Goal: Task Accomplishment & Management: Use online tool/utility

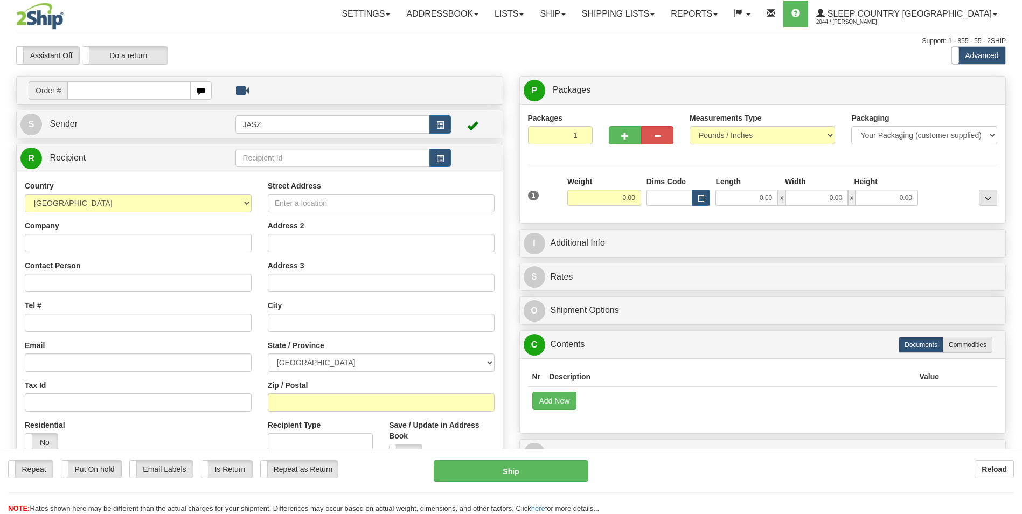
click at [573, 16] on link "Ship" at bounding box center [552, 14] width 41 height 27
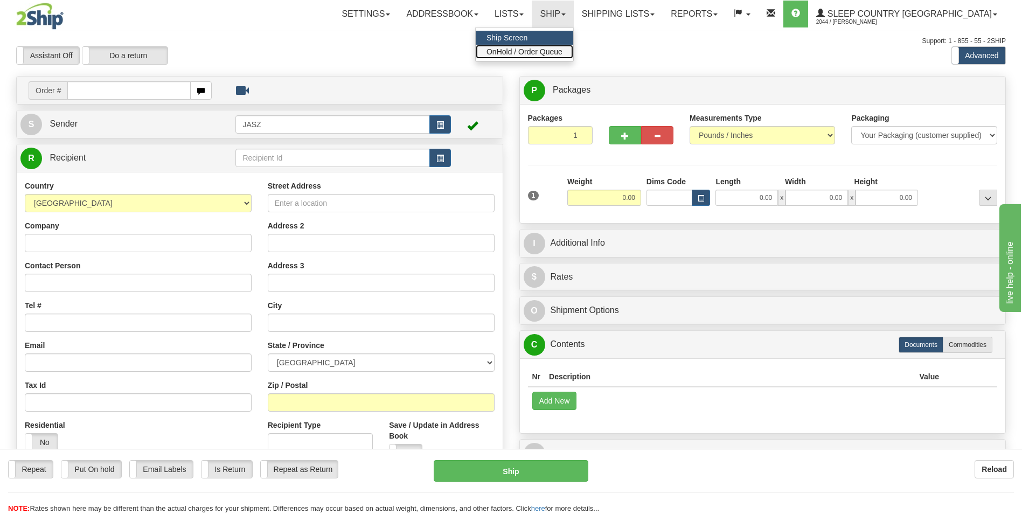
click at [563, 54] on span "OnHold / Order Queue" at bounding box center [525, 51] width 76 height 9
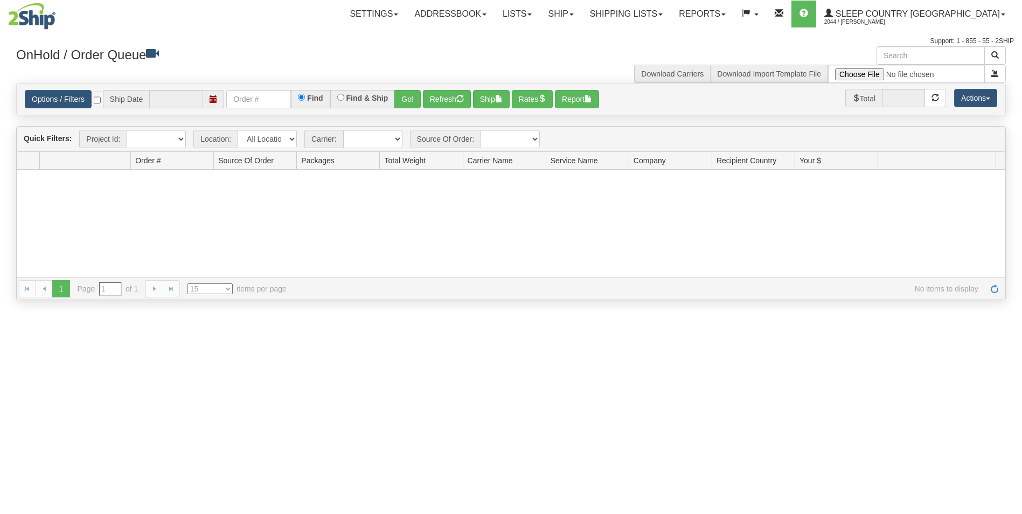
type input "[DATE]"
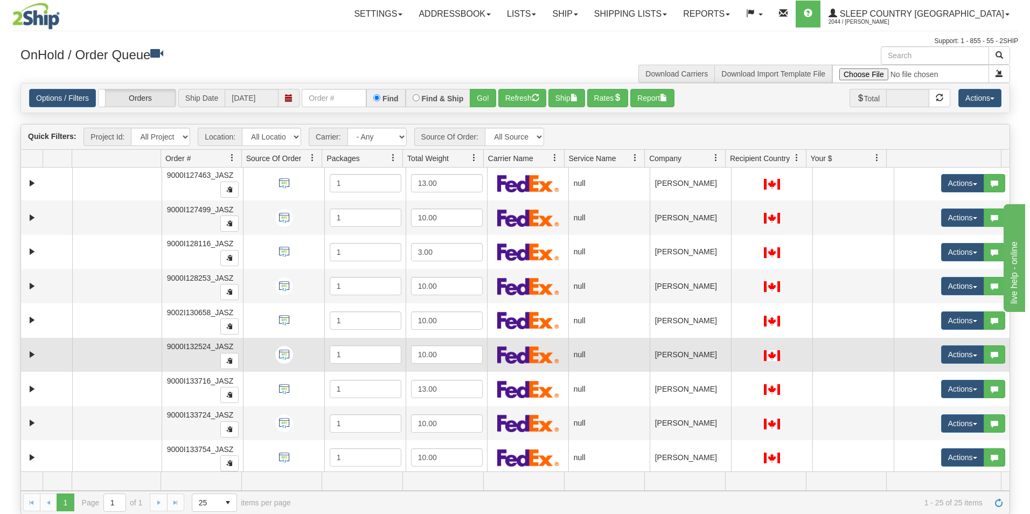
scroll to position [553, 0]
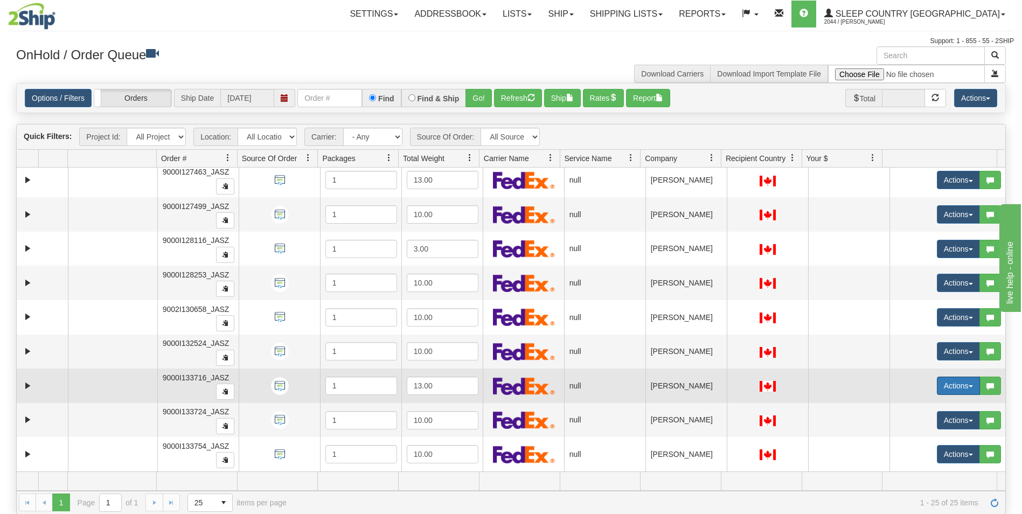
click at [937, 385] on button "Actions" at bounding box center [958, 386] width 43 height 18
click at [911, 406] on span "Open" at bounding box center [910, 406] width 26 height 9
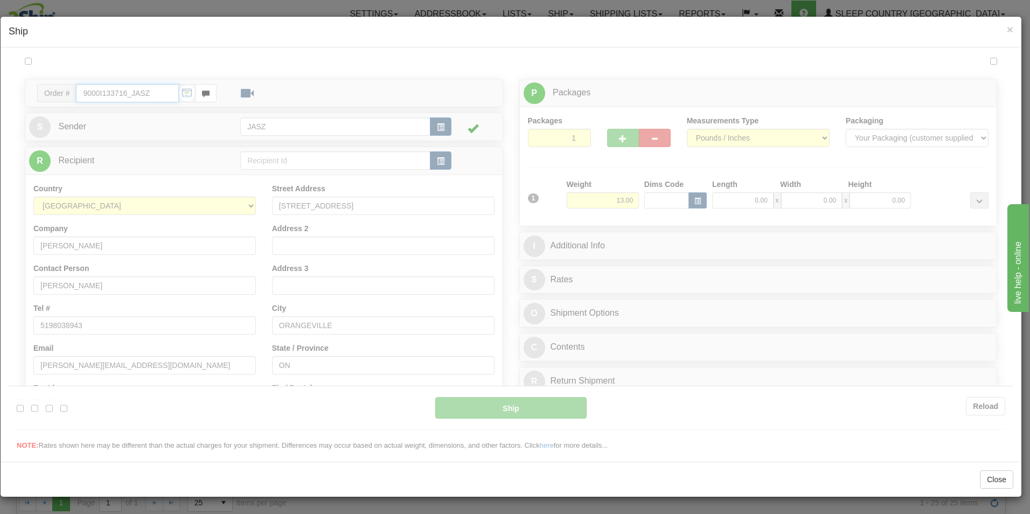
scroll to position [0, 0]
type input "11:43"
type input "16:00"
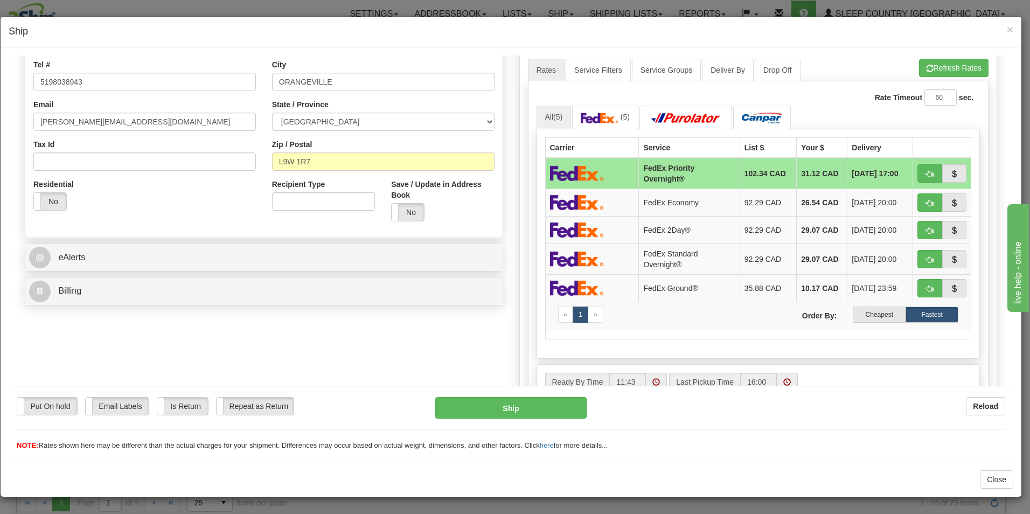
scroll to position [269, 0]
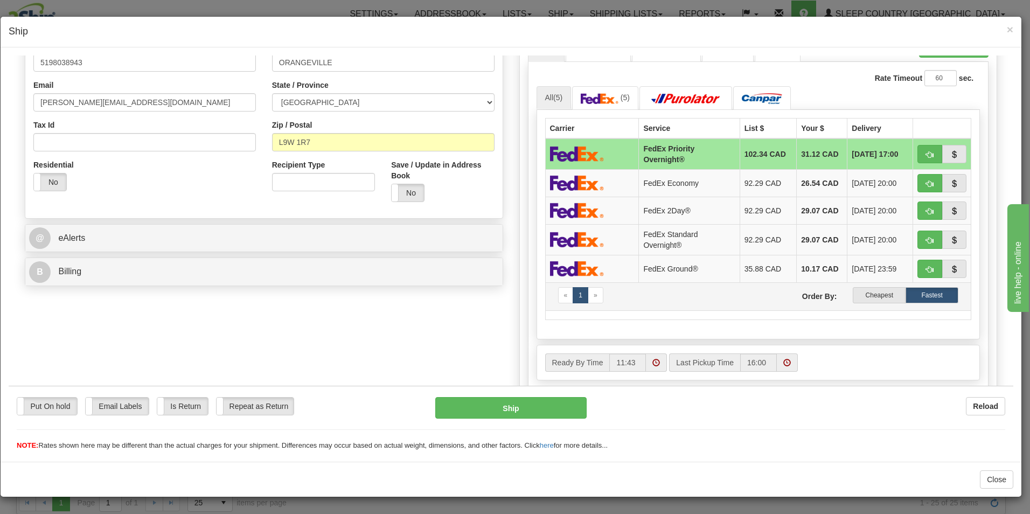
click at [882, 304] on td "« 1 » Order By: Cheapest Fastest" at bounding box center [758, 296] width 426 height 28
click at [880, 302] on label "Cheapest" at bounding box center [879, 295] width 53 height 16
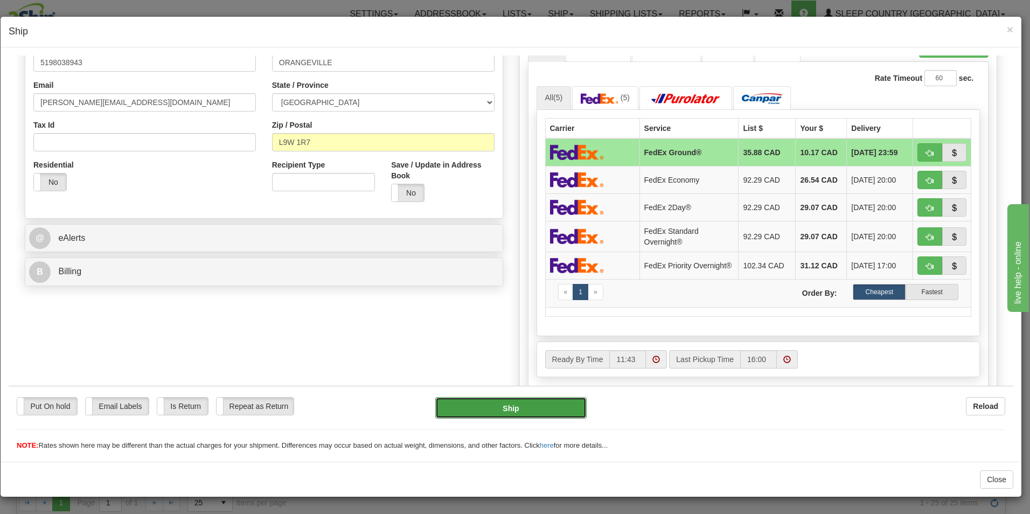
click at [545, 412] on button "Ship" at bounding box center [510, 408] width 151 height 22
type input "92"
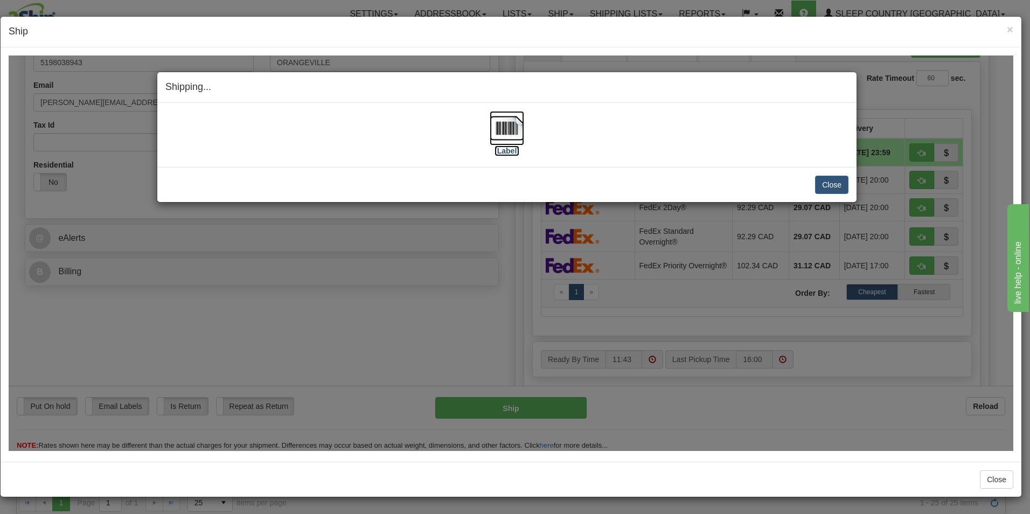
click at [512, 127] on img at bounding box center [507, 127] width 34 height 34
click at [821, 179] on button "Close" at bounding box center [831, 184] width 33 height 18
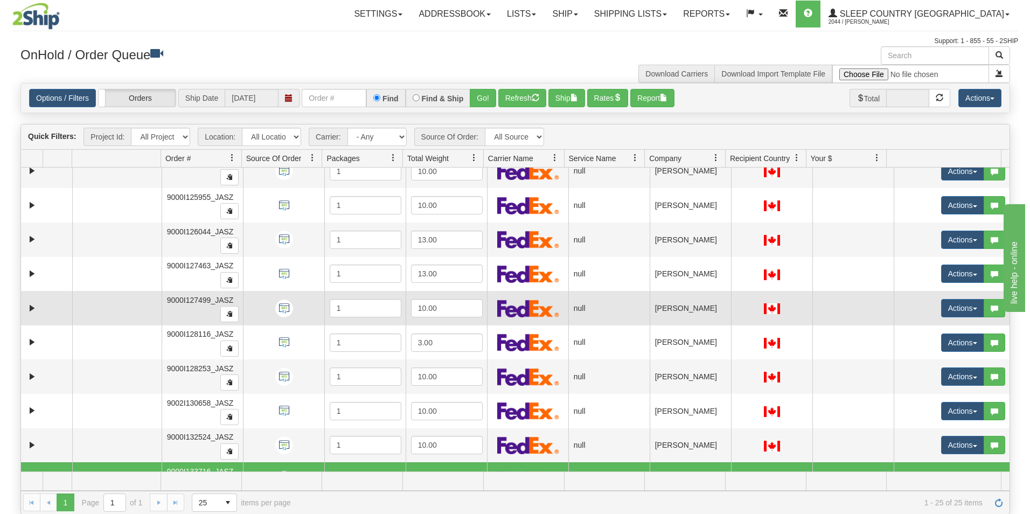
scroll to position [445, 0]
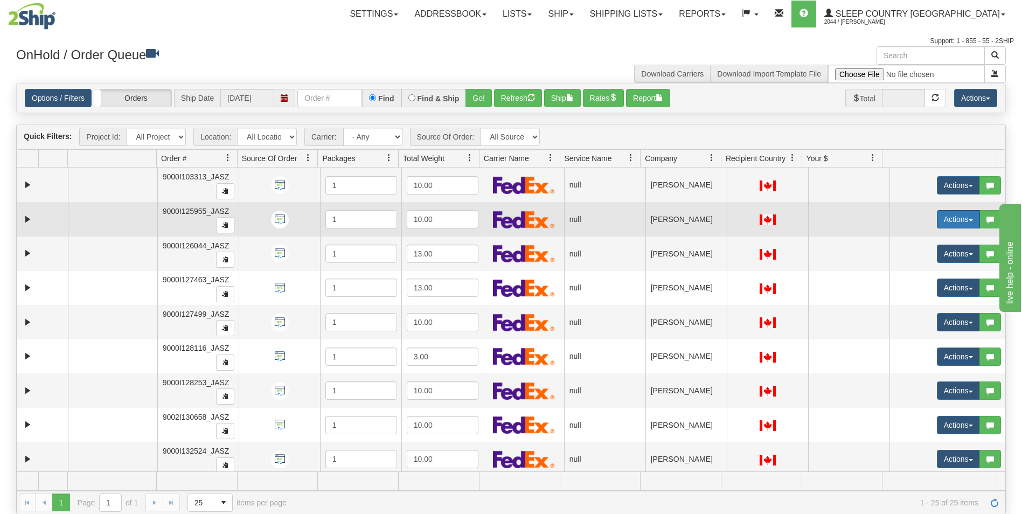
click at [942, 219] on button "Actions" at bounding box center [958, 219] width 43 height 18
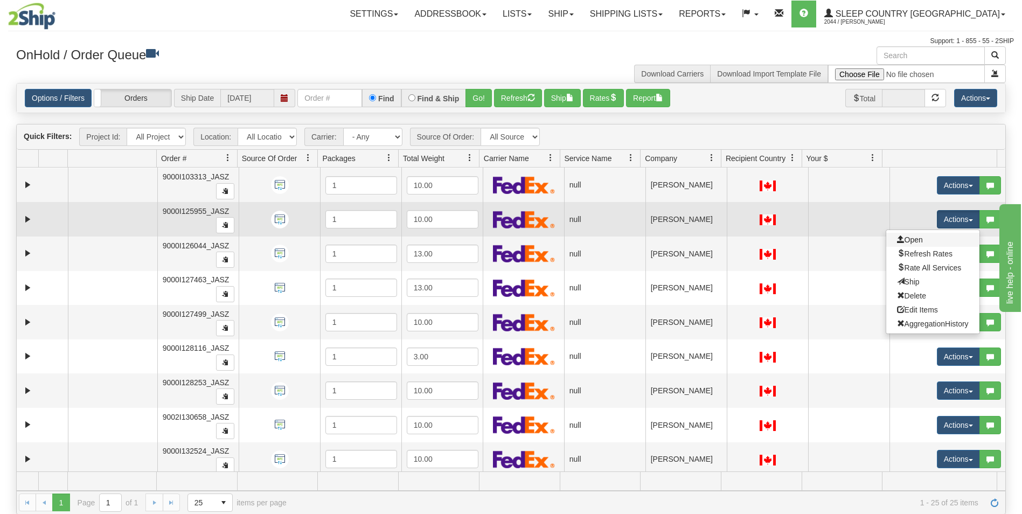
click at [918, 242] on link "Open" at bounding box center [932, 240] width 93 height 14
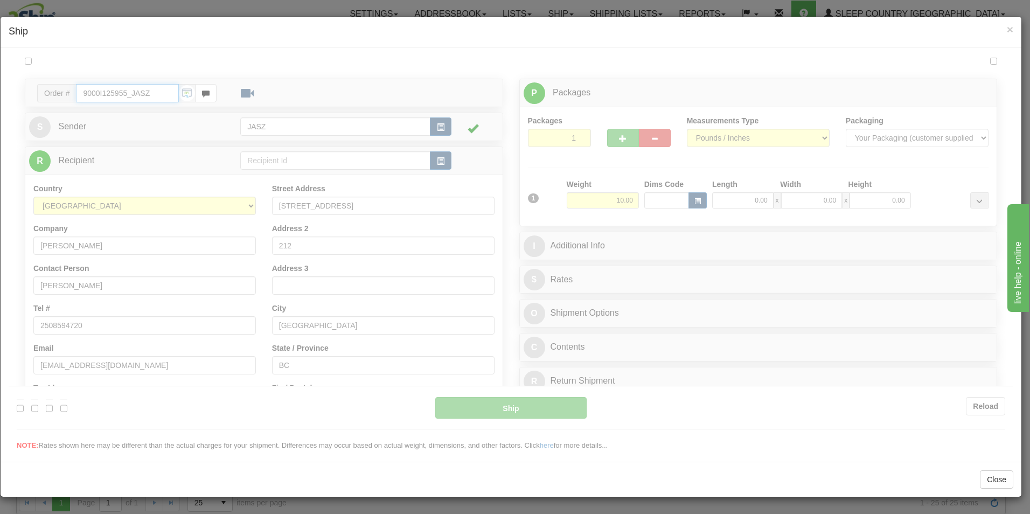
type input "11:44"
type input "16:00"
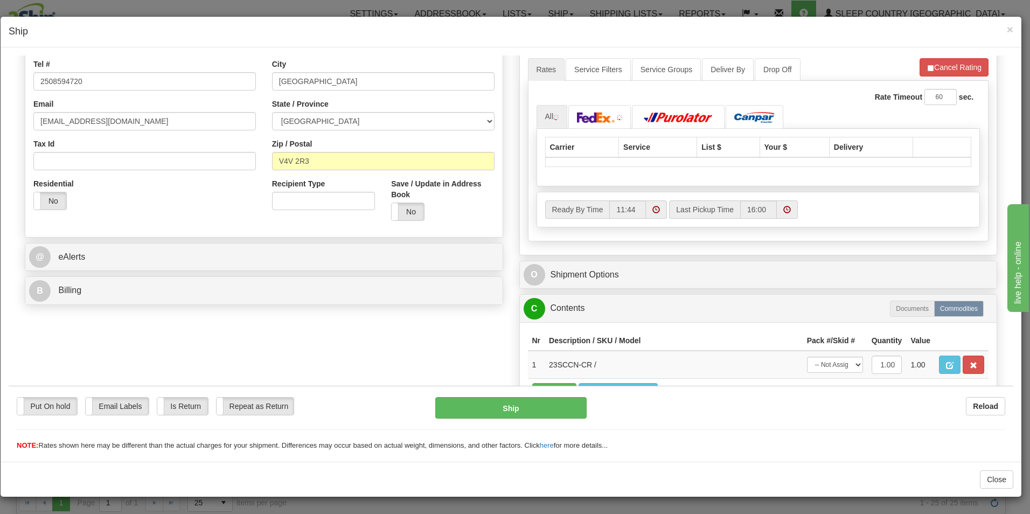
scroll to position [269, 0]
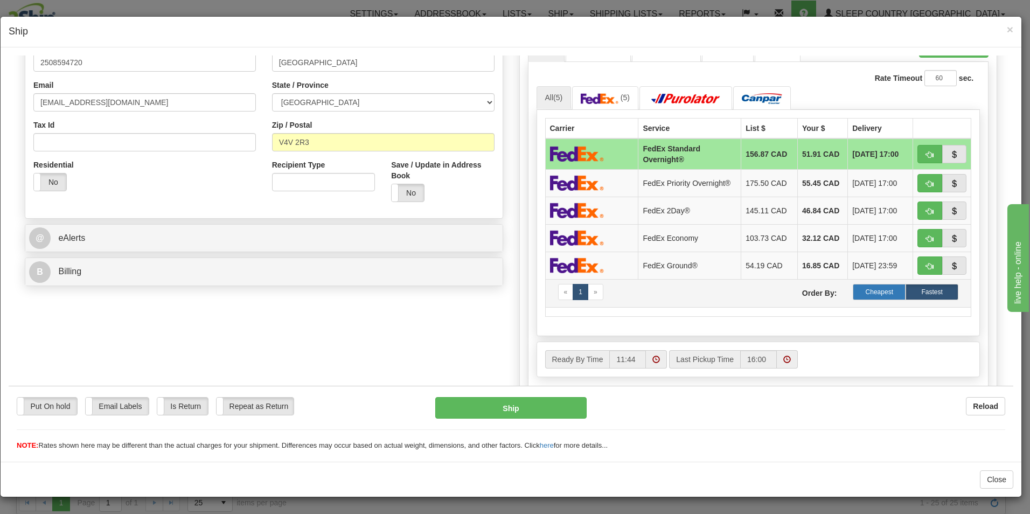
click at [862, 292] on label "Cheapest" at bounding box center [879, 291] width 53 height 16
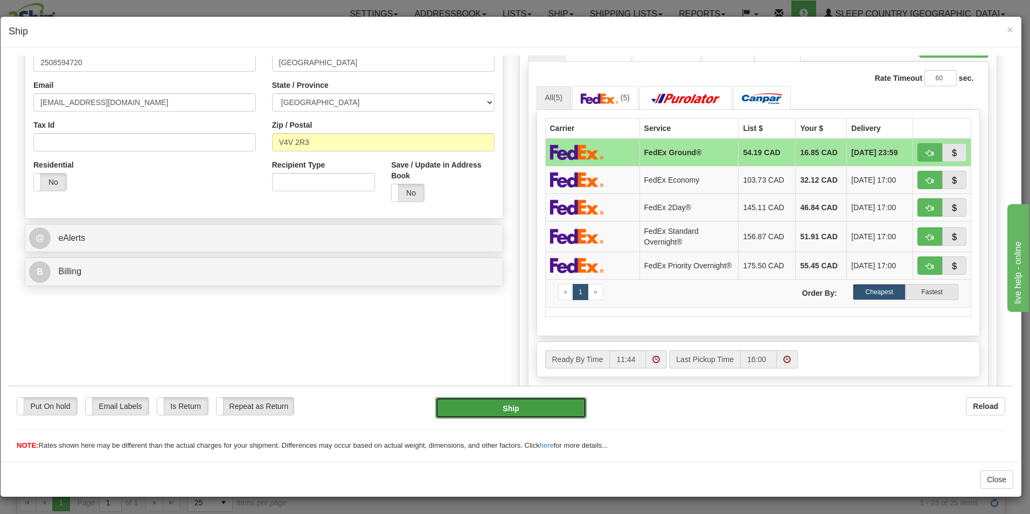
click at [539, 411] on button "Ship" at bounding box center [510, 408] width 151 height 22
type input "92"
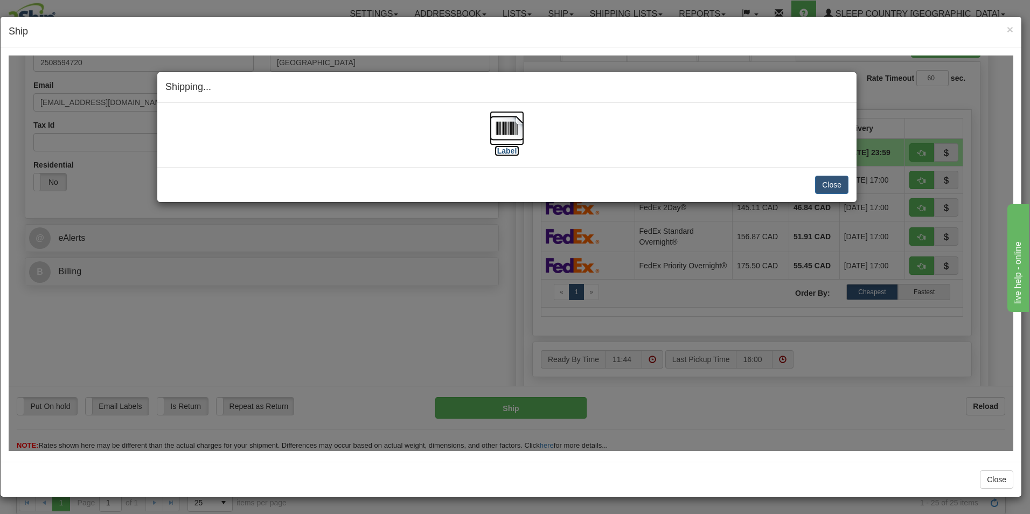
click at [514, 140] on img at bounding box center [507, 127] width 34 height 34
click at [854, 190] on div "Close [PERSON_NAME] Shipment and Quit Pickup Quit Pickup ONLY" at bounding box center [506, 184] width 699 height 35
click at [840, 191] on button "Close" at bounding box center [831, 184] width 33 height 18
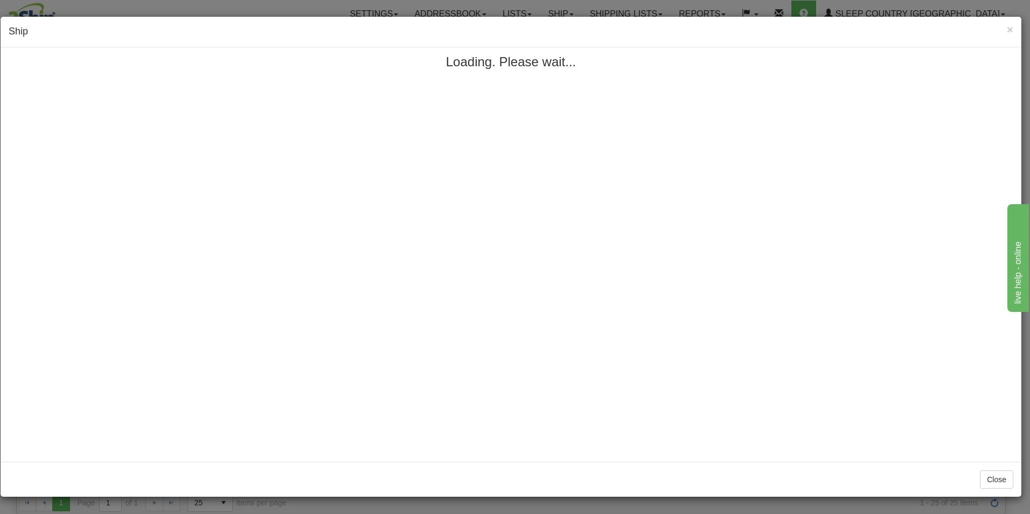
scroll to position [0, 0]
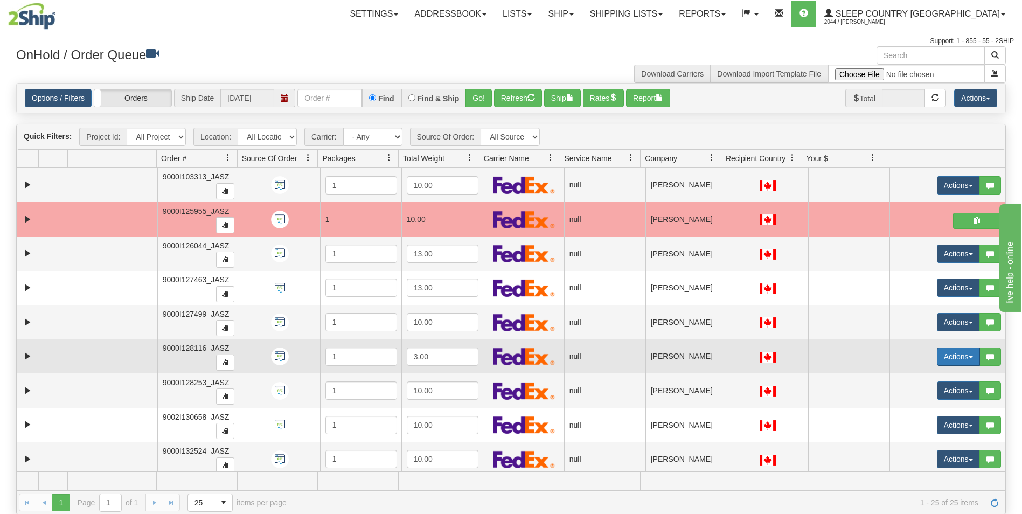
click at [937, 358] on button "Actions" at bounding box center [958, 357] width 43 height 18
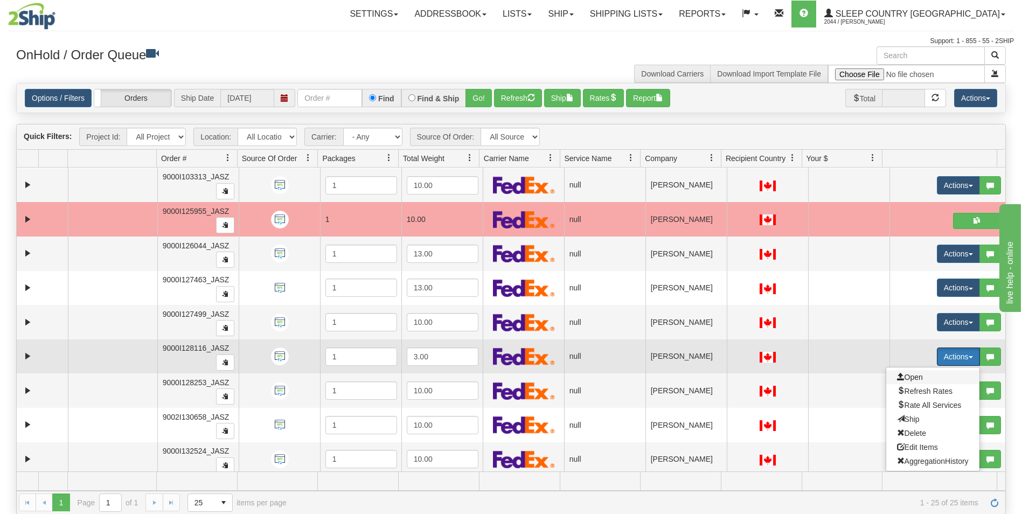
click at [904, 374] on span "Open" at bounding box center [910, 377] width 26 height 9
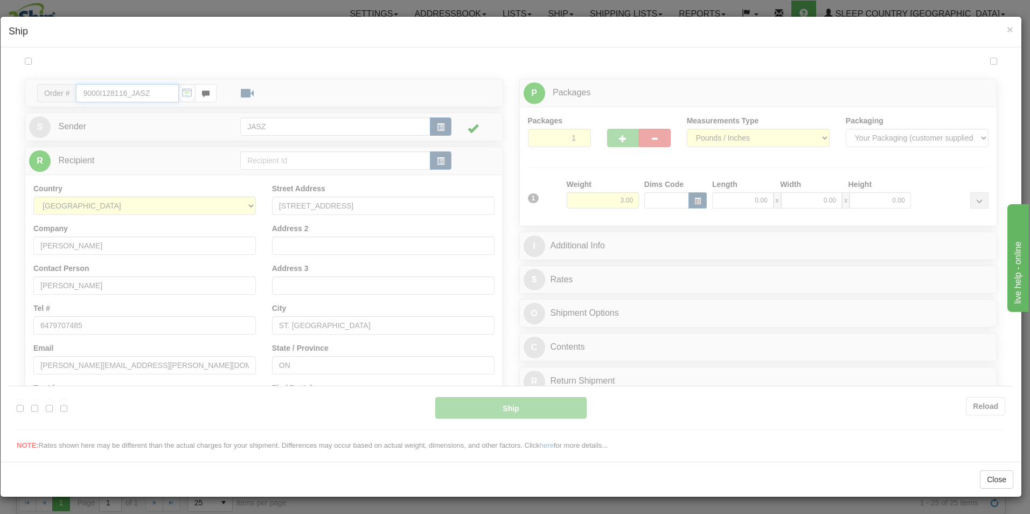
type input "11:44"
type input "16:00"
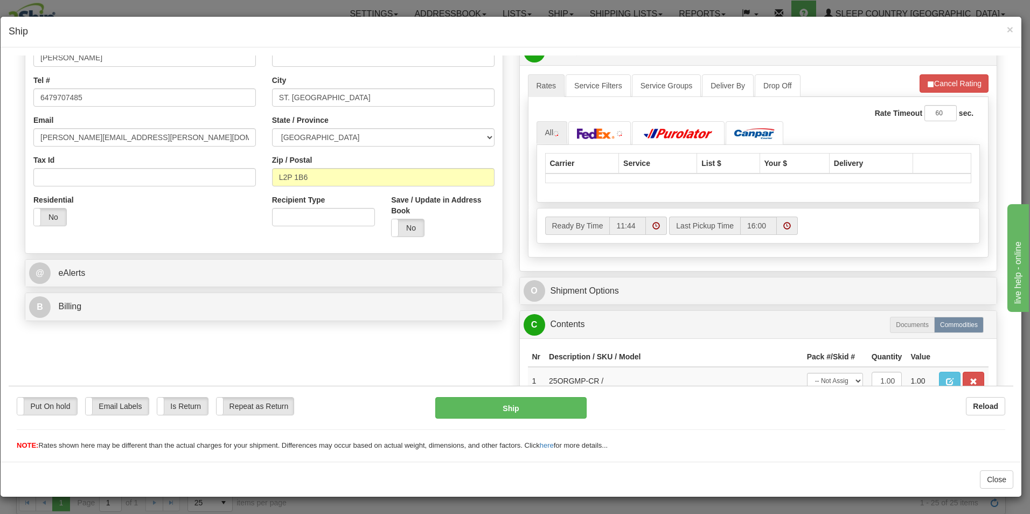
scroll to position [269, 0]
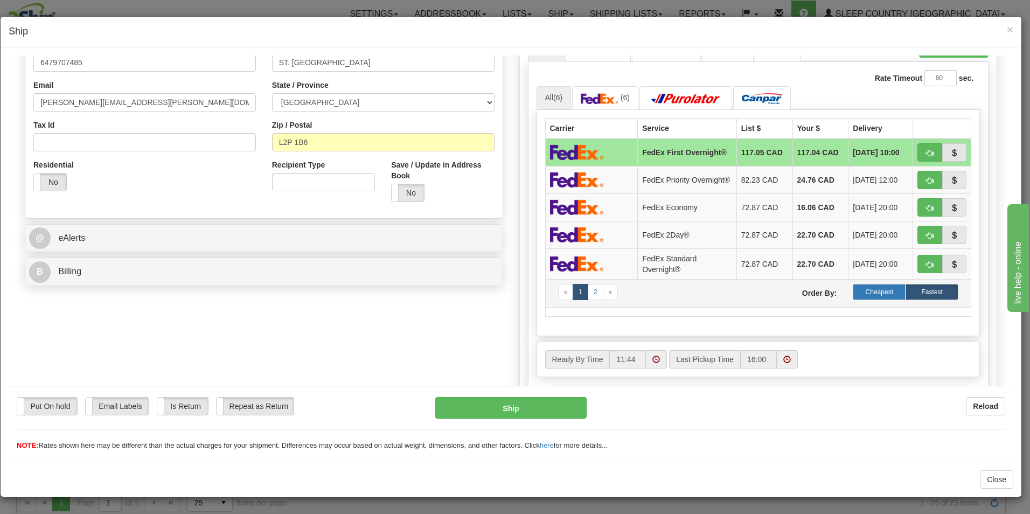
click at [861, 294] on label "Cheapest" at bounding box center [879, 291] width 53 height 16
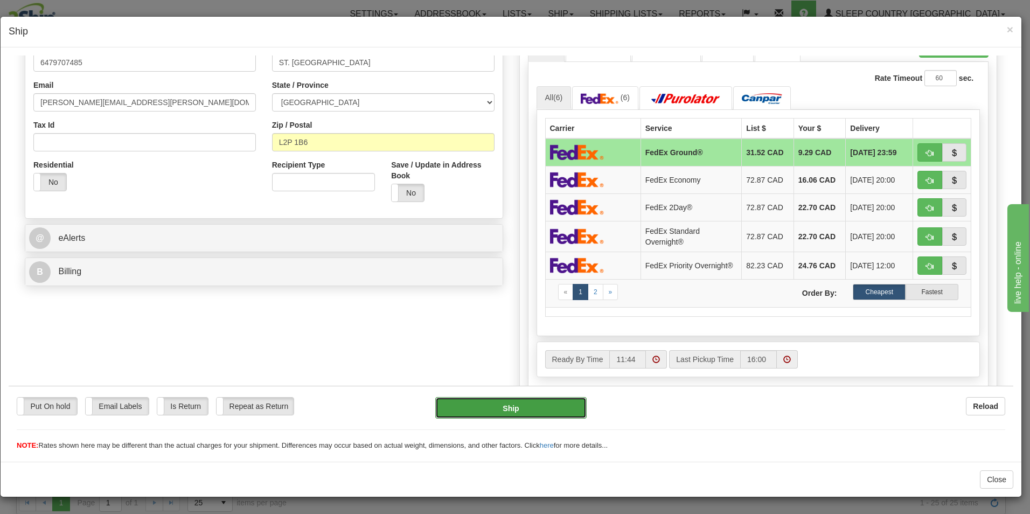
click at [540, 409] on button "Ship" at bounding box center [510, 408] width 151 height 22
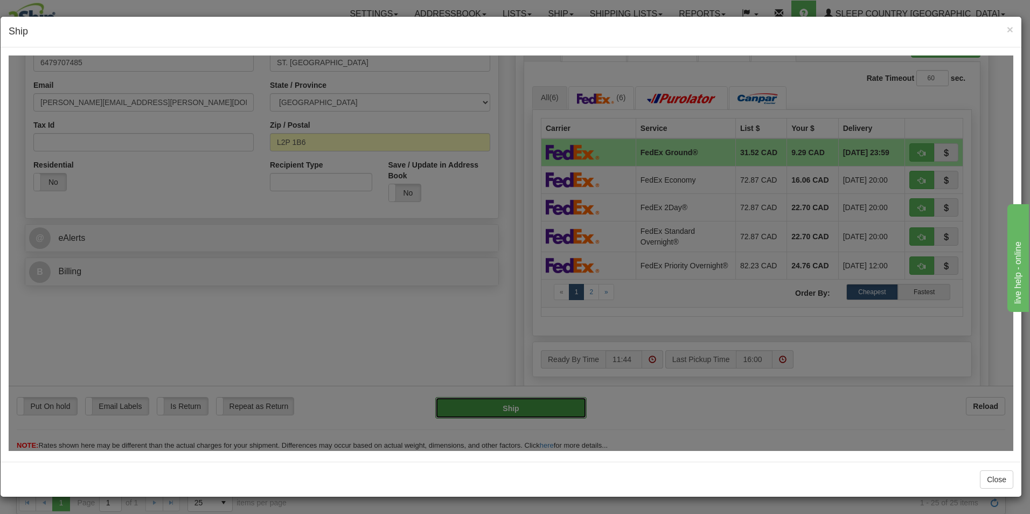
type input "92"
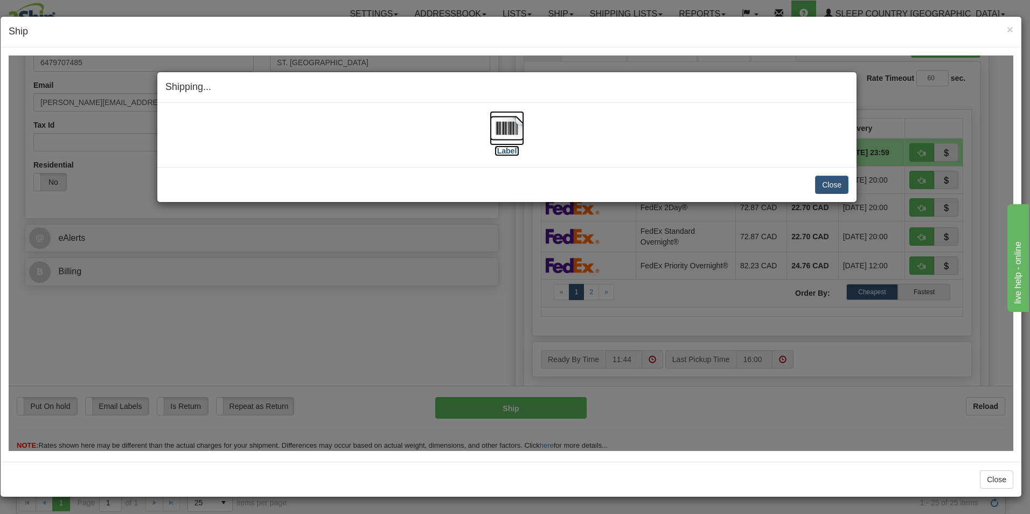
click at [511, 141] on img at bounding box center [507, 127] width 34 height 34
click at [843, 188] on button "Close" at bounding box center [831, 184] width 33 height 18
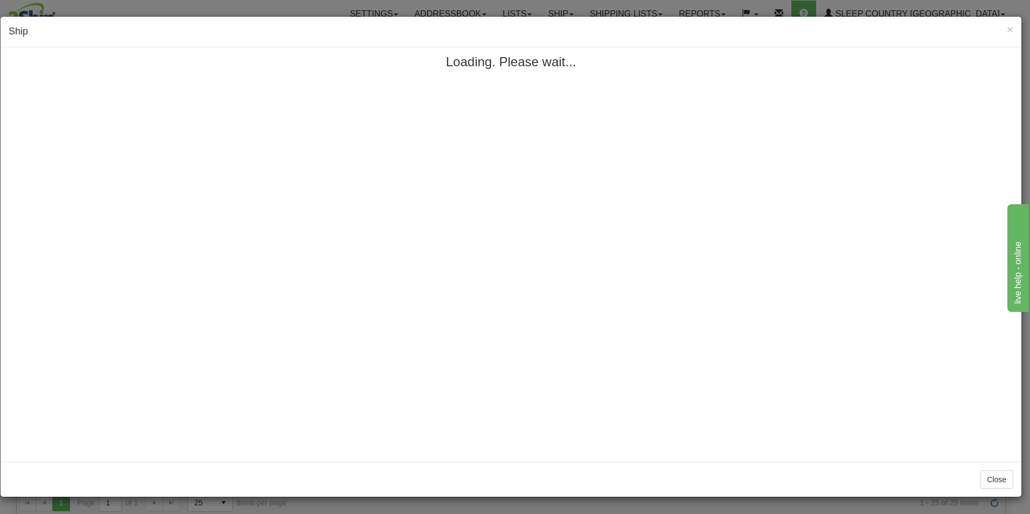
scroll to position [0, 0]
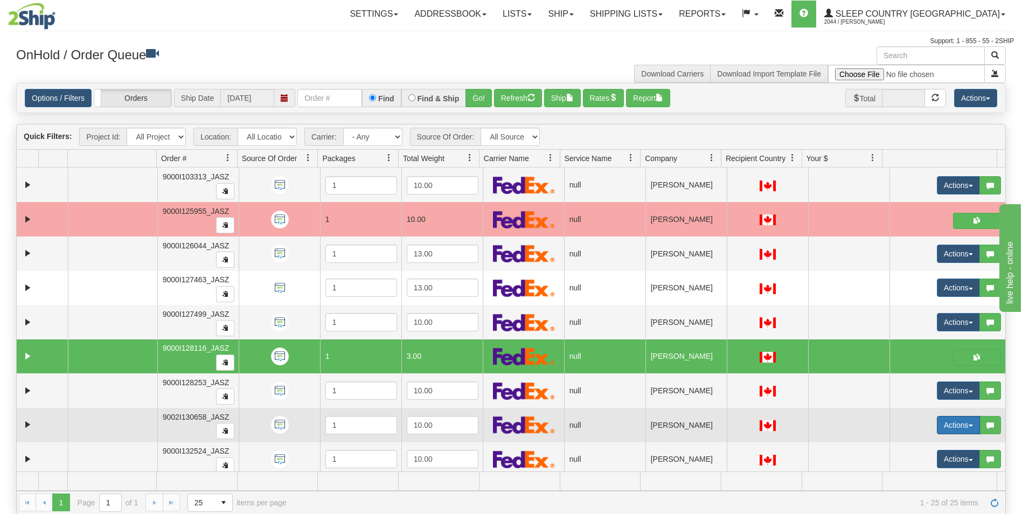
click at [944, 427] on button "Actions" at bounding box center [958, 425] width 43 height 18
click at [897, 445] on span "Open" at bounding box center [910, 445] width 26 height 9
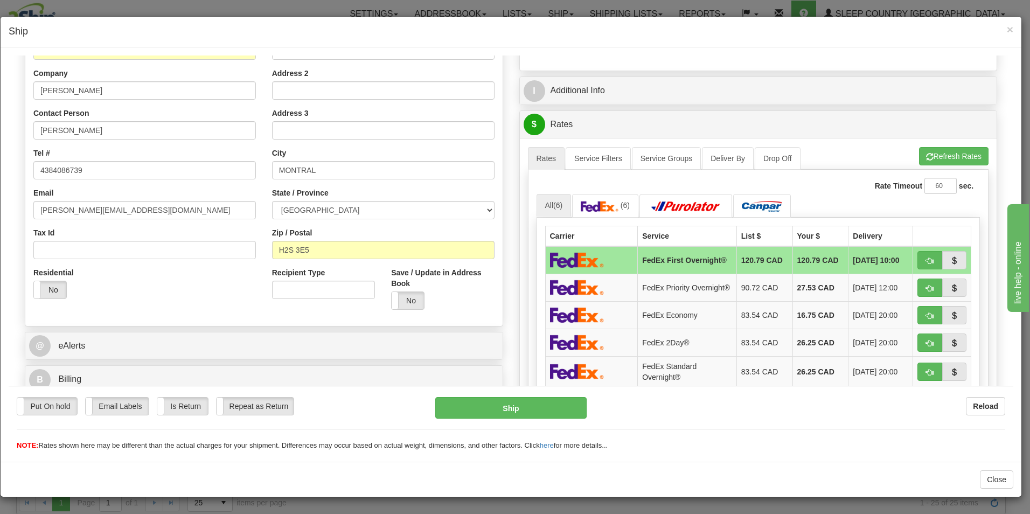
scroll to position [216, 0]
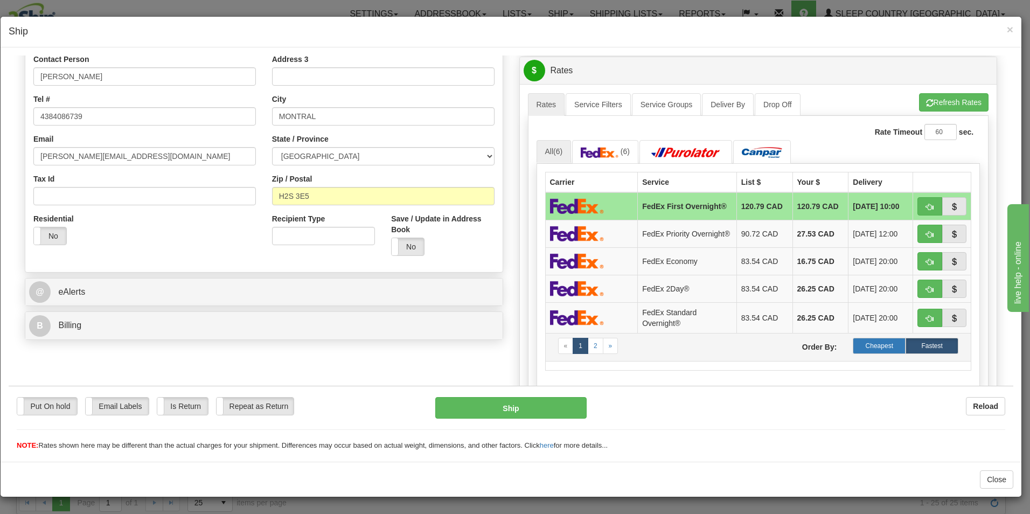
click at [875, 353] on label "Cheapest" at bounding box center [879, 345] width 53 height 16
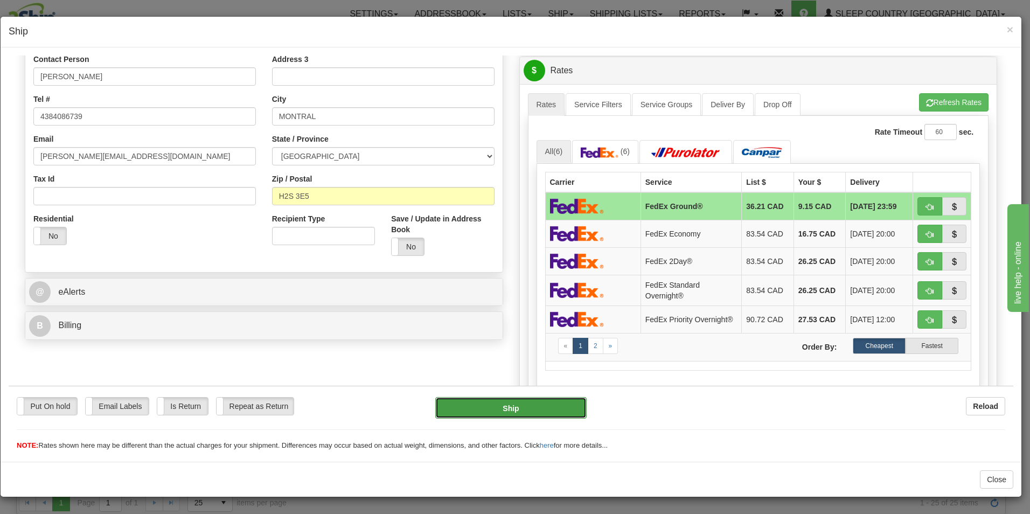
click at [549, 412] on button "Ship" at bounding box center [510, 408] width 151 height 22
type input "92"
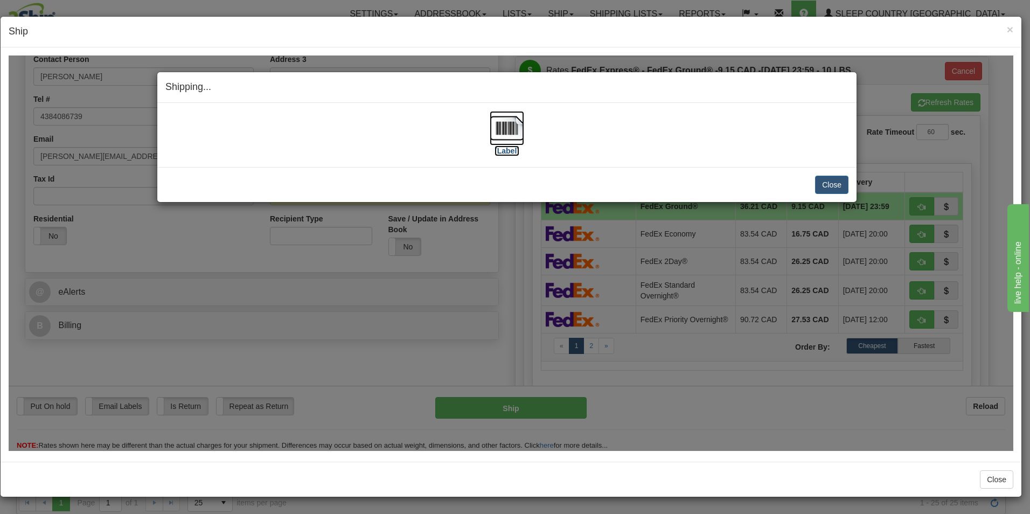
click at [503, 144] on img at bounding box center [507, 127] width 34 height 34
click at [829, 183] on button "Close" at bounding box center [831, 184] width 33 height 18
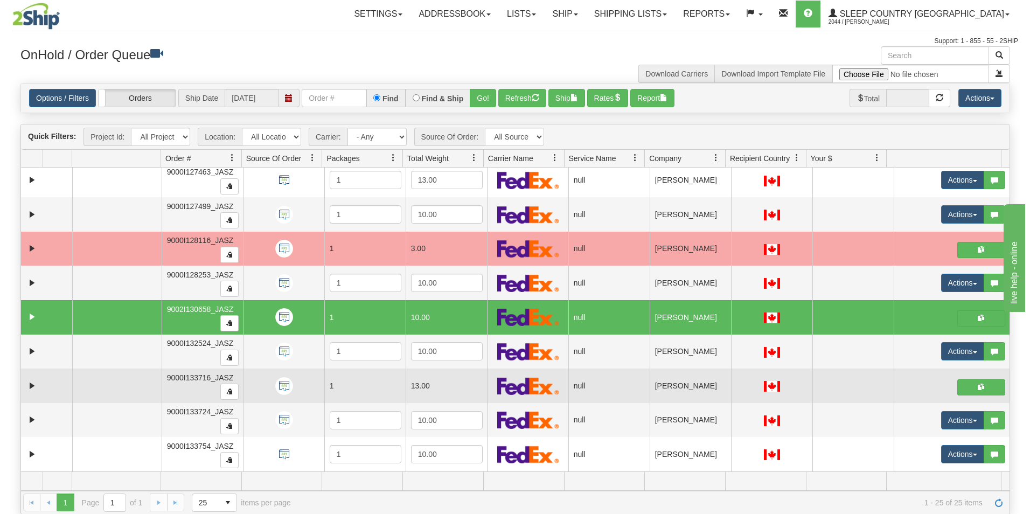
scroll to position [54, 0]
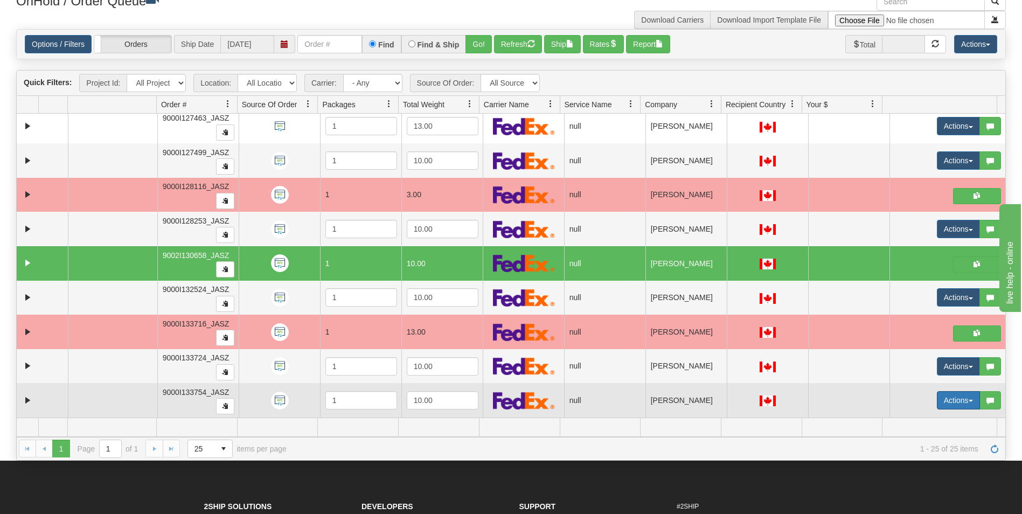
click at [937, 402] on button "Actions" at bounding box center [958, 400] width 43 height 18
click at [907, 415] on link "Open" at bounding box center [932, 421] width 93 height 14
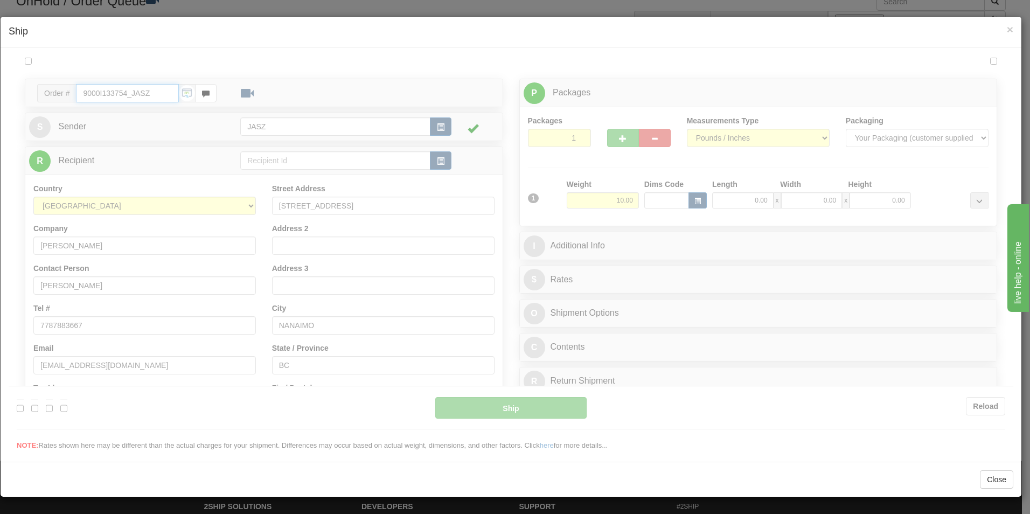
scroll to position [0, 0]
type input "11:46"
type input "16:00"
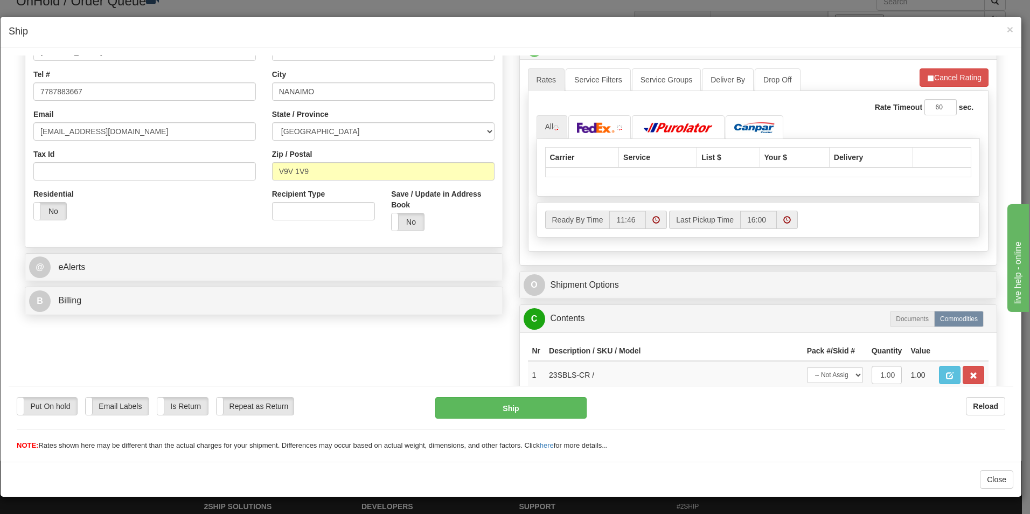
scroll to position [269, 0]
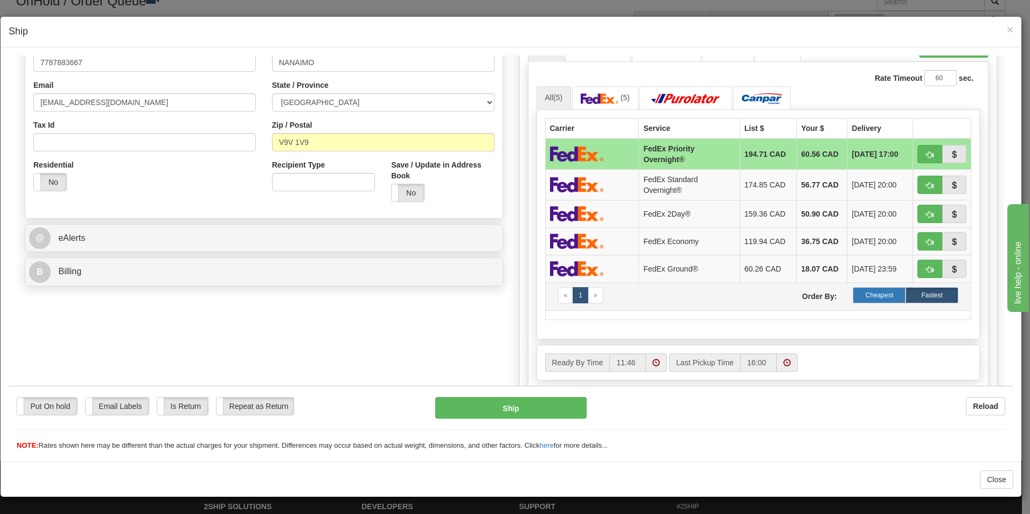
click at [863, 294] on label "Cheapest" at bounding box center [879, 295] width 53 height 16
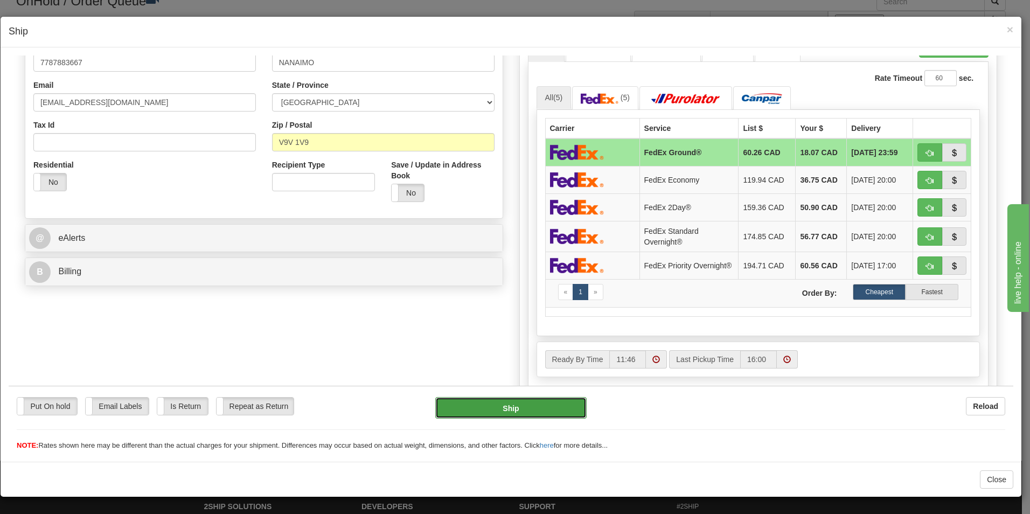
click at [518, 411] on button "Ship" at bounding box center [510, 408] width 151 height 22
type input "92"
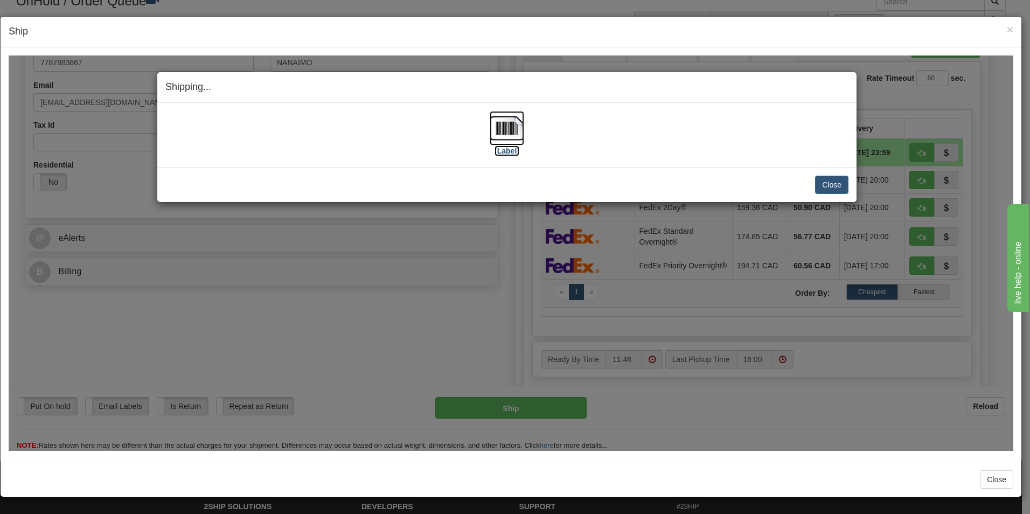
click at [511, 136] on img at bounding box center [507, 127] width 34 height 34
click at [843, 185] on button "Close" at bounding box center [831, 184] width 33 height 18
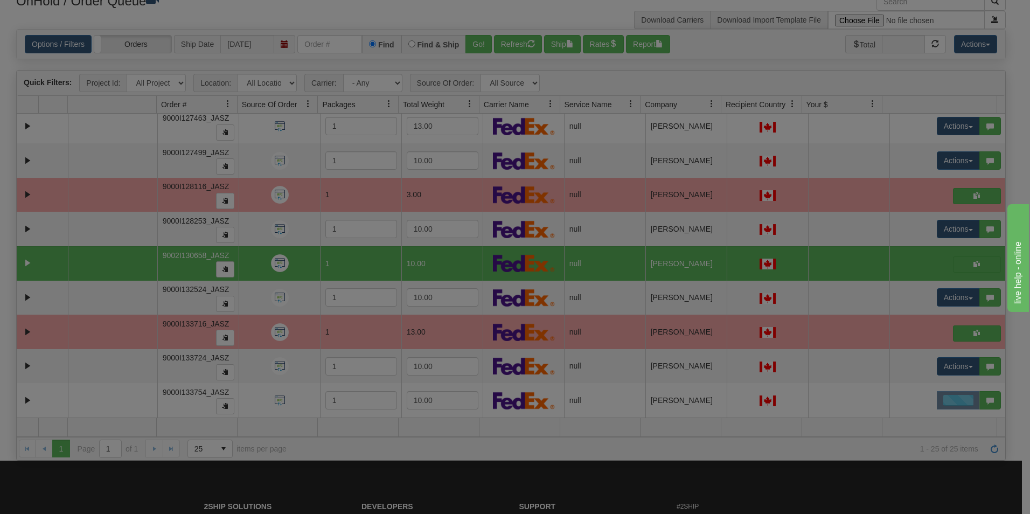
scroll to position [0, 0]
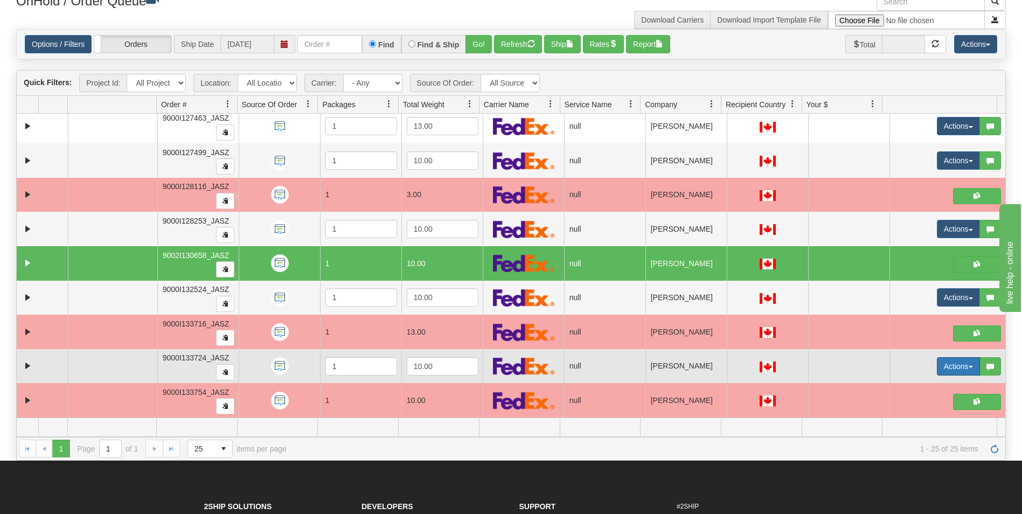
click at [948, 366] on button "Actions" at bounding box center [958, 366] width 43 height 18
click at [919, 386] on link "Open" at bounding box center [932, 387] width 93 height 14
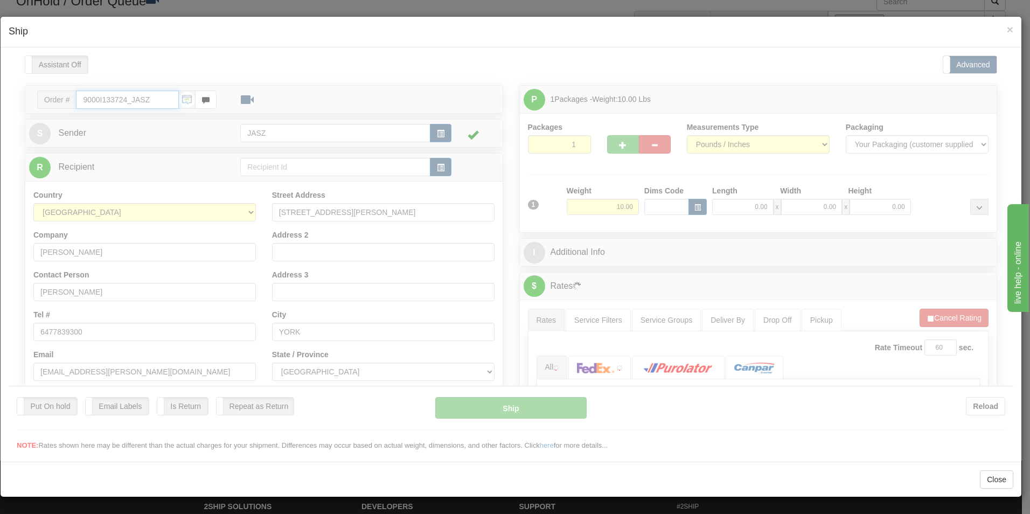
type input "11:46"
type input "16:00"
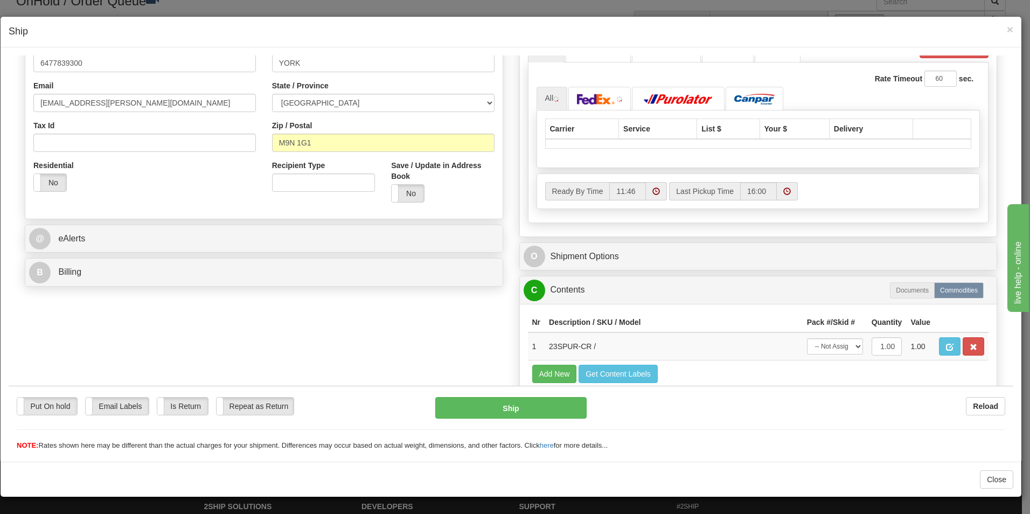
scroll to position [269, 0]
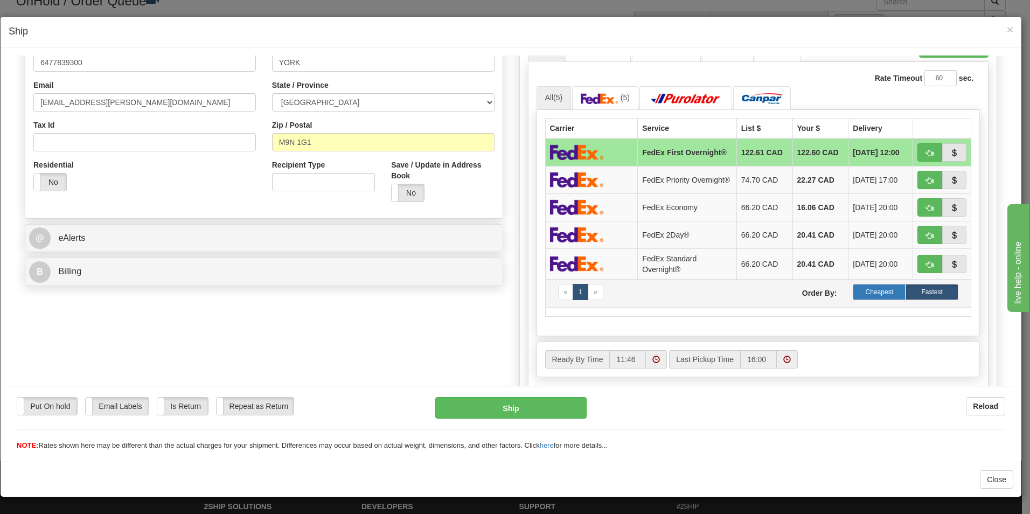
click at [875, 300] on label "Cheapest" at bounding box center [879, 291] width 53 height 16
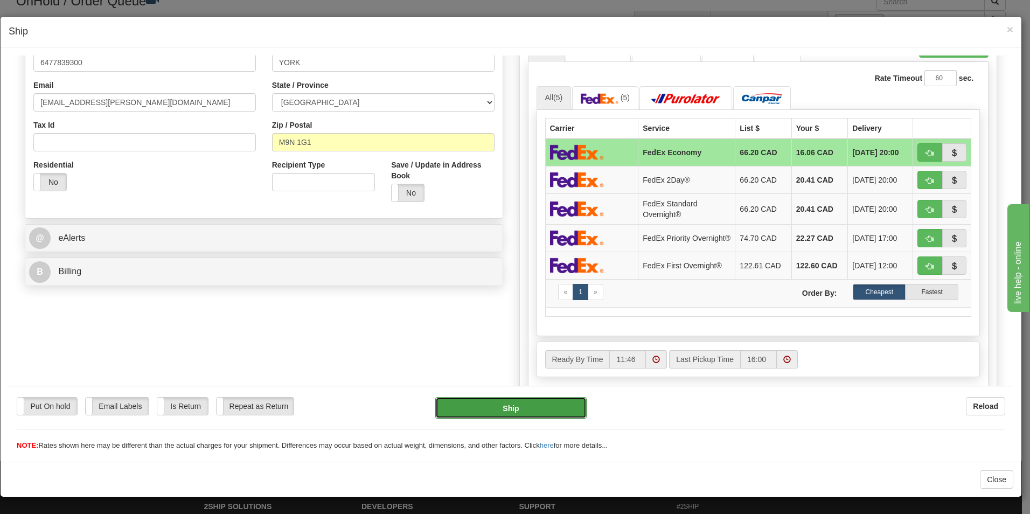
click at [538, 412] on button "Ship" at bounding box center [510, 408] width 151 height 22
type input "20"
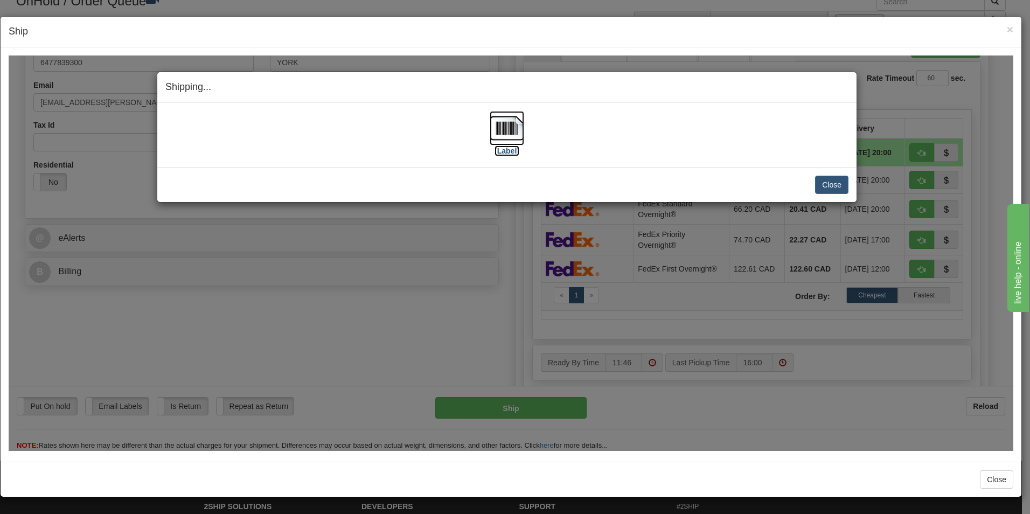
click at [501, 140] on img at bounding box center [507, 127] width 34 height 34
click at [842, 185] on button "Close" at bounding box center [831, 184] width 33 height 18
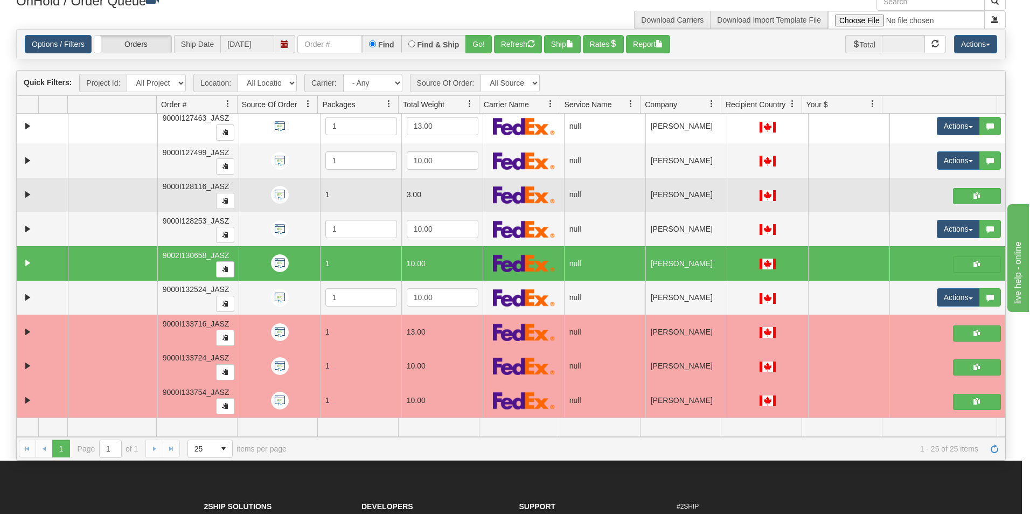
scroll to position [0, 0]
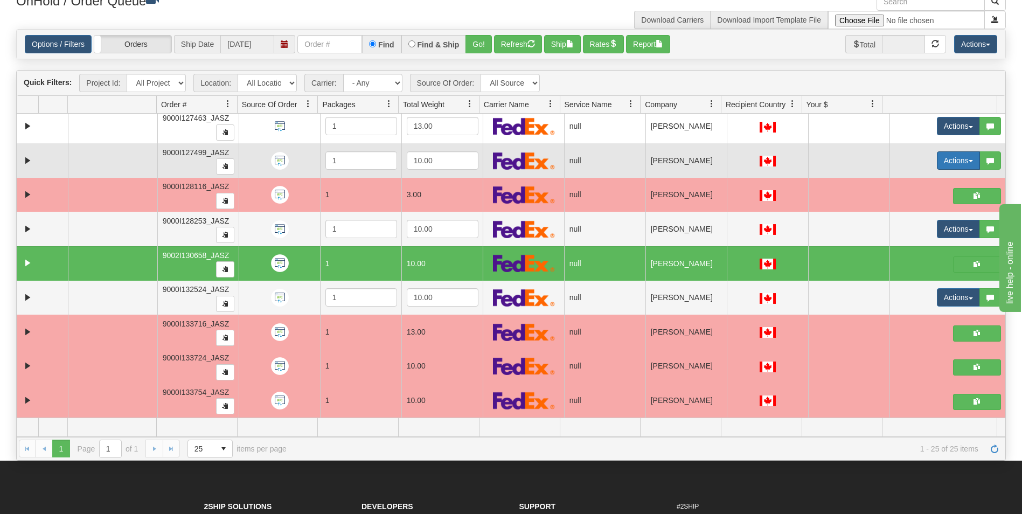
click at [957, 152] on button "Actions" at bounding box center [958, 160] width 43 height 18
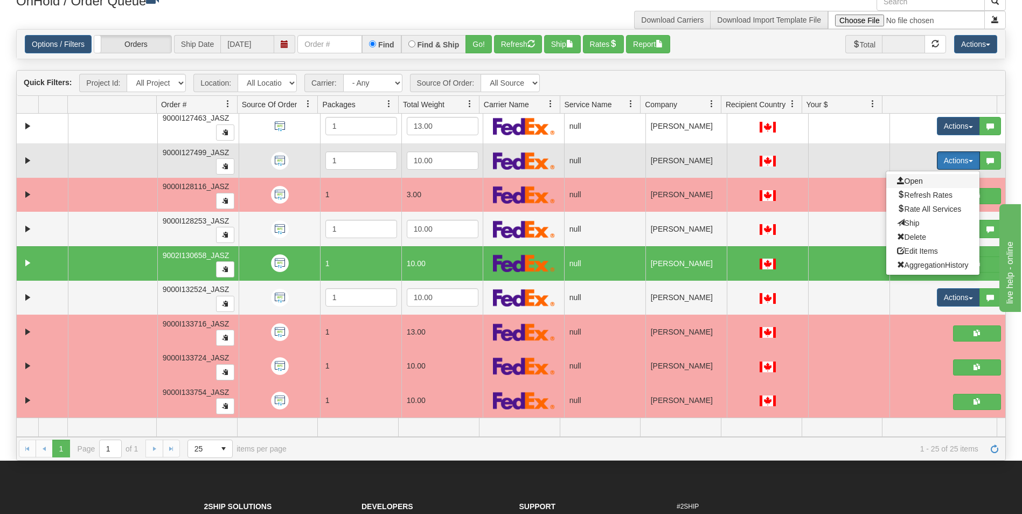
click at [903, 182] on span "Open" at bounding box center [910, 181] width 26 height 9
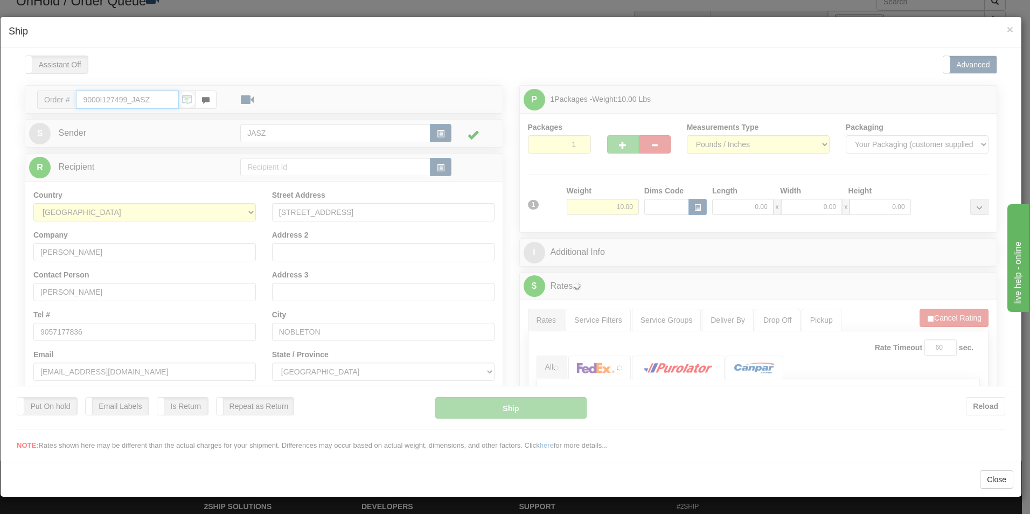
type input "11:47"
type input "16:00"
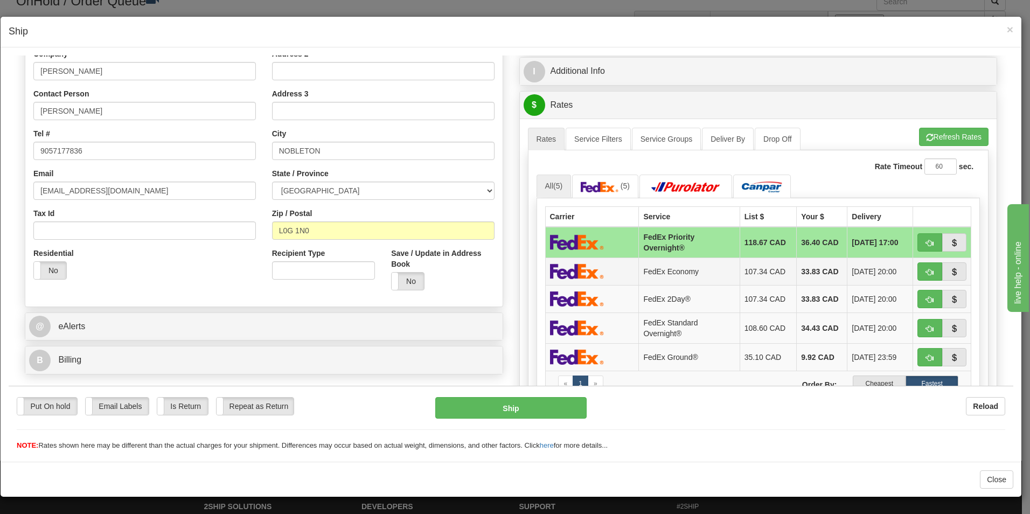
scroll to position [216, 0]
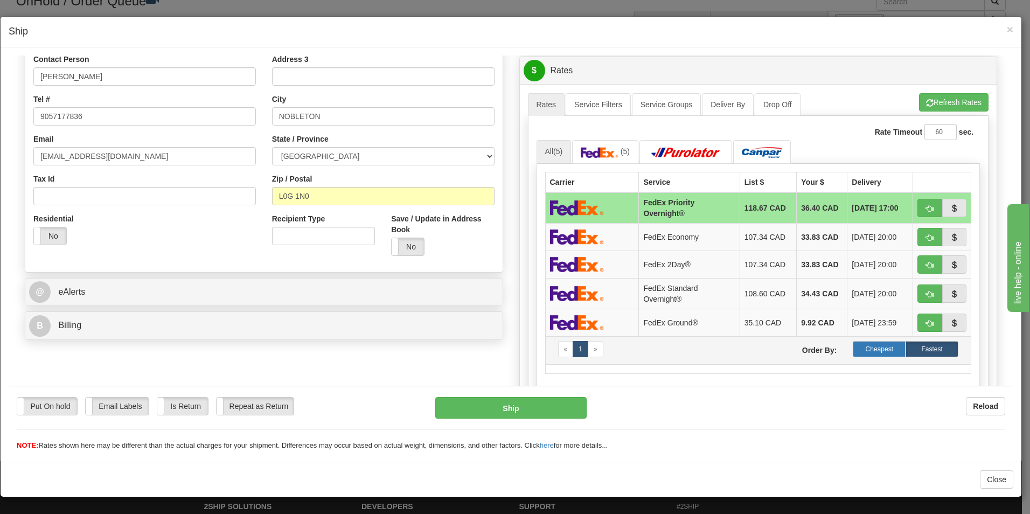
click at [888, 343] on label "Cheapest" at bounding box center [879, 349] width 53 height 16
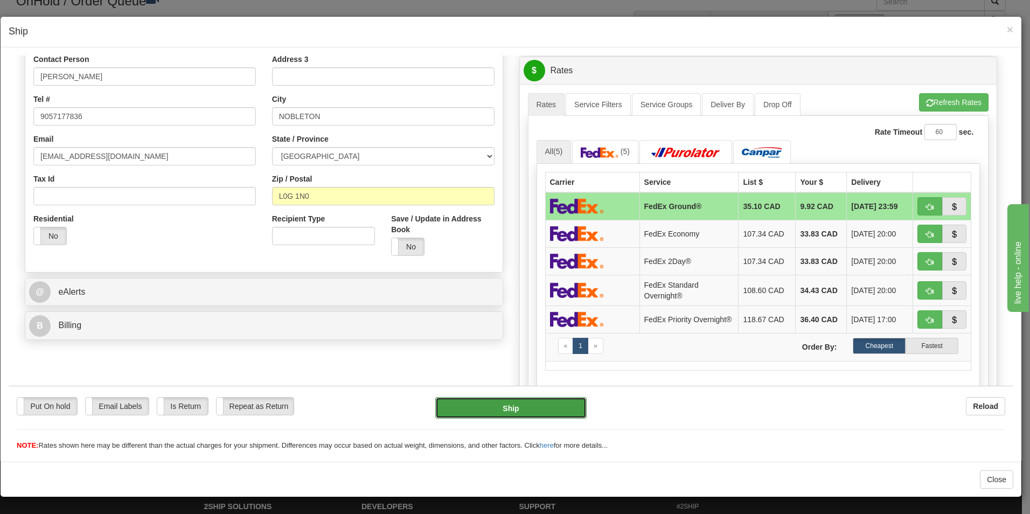
click at [526, 413] on button "Ship" at bounding box center [510, 408] width 151 height 22
type input "92"
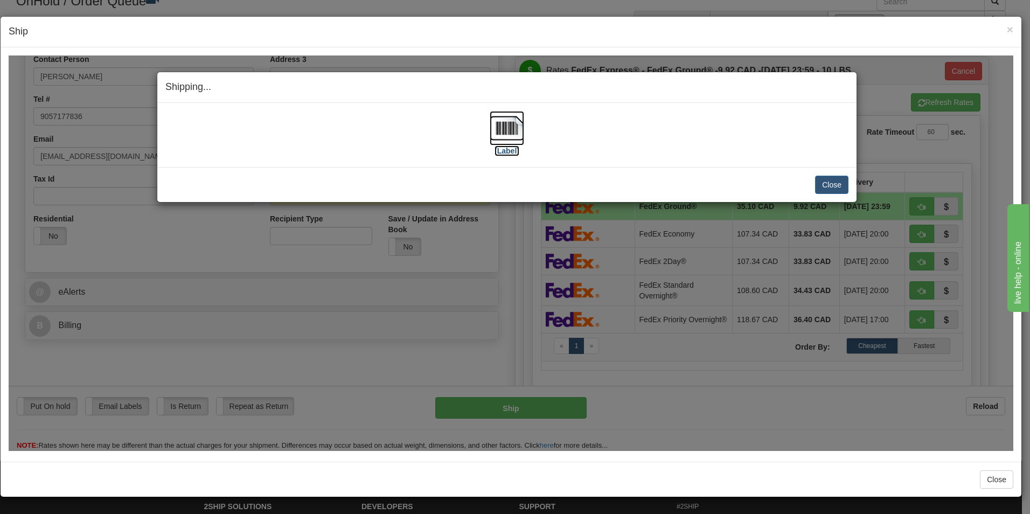
click at [508, 143] on img at bounding box center [507, 127] width 34 height 34
click at [831, 184] on button "Close" at bounding box center [831, 184] width 33 height 18
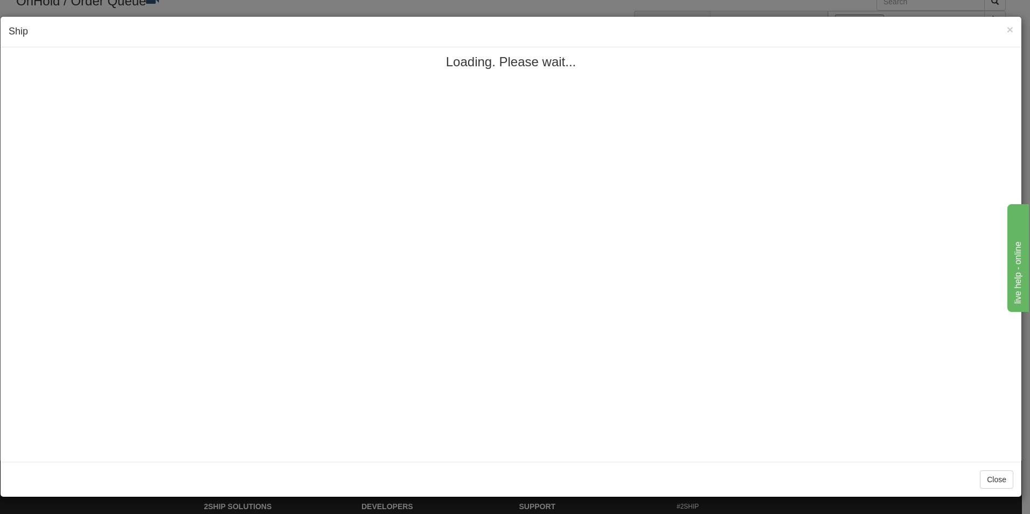
scroll to position [0, 0]
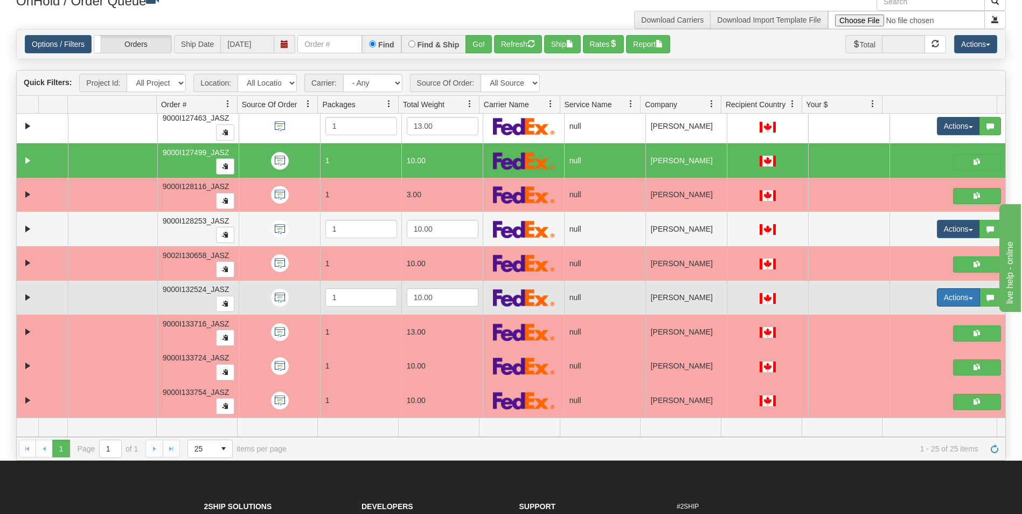
click at [941, 296] on button "Actions" at bounding box center [958, 297] width 43 height 18
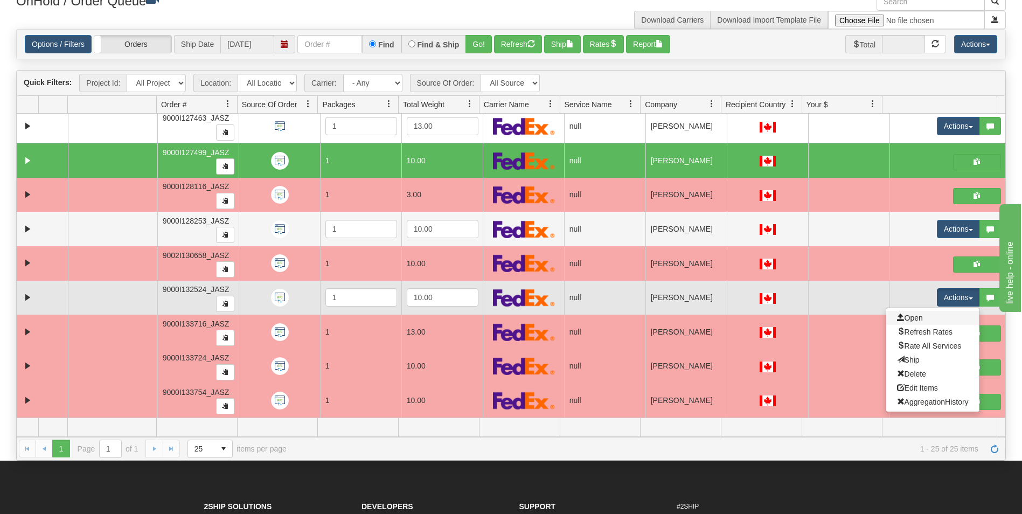
click at [921, 313] on link "Open" at bounding box center [932, 318] width 93 height 14
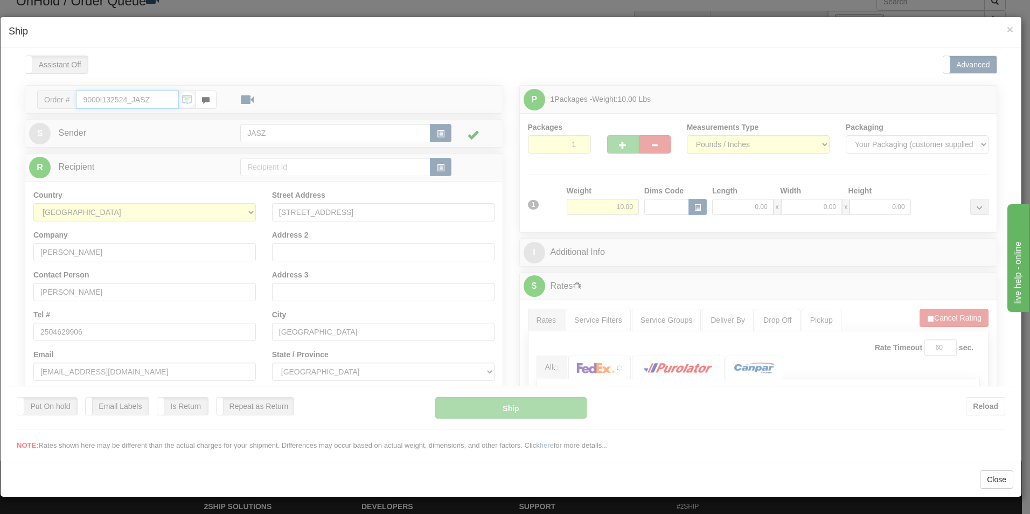
type input "11:47"
type input "16:00"
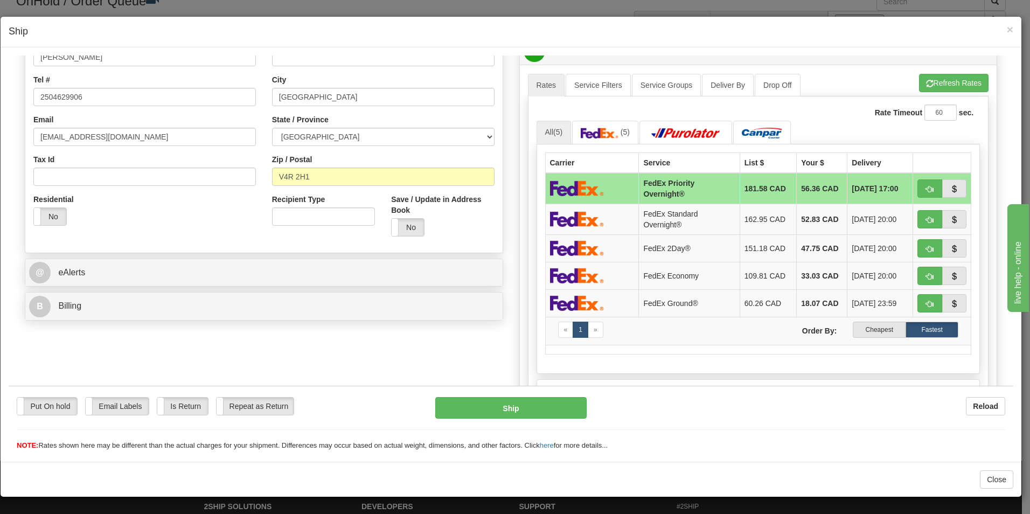
scroll to position [269, 0]
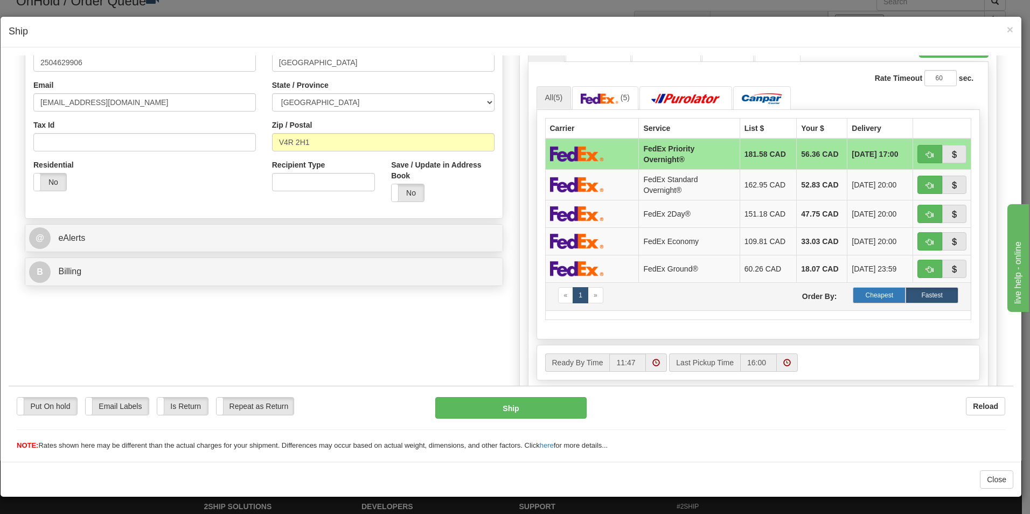
click at [884, 297] on label "Cheapest" at bounding box center [879, 295] width 53 height 16
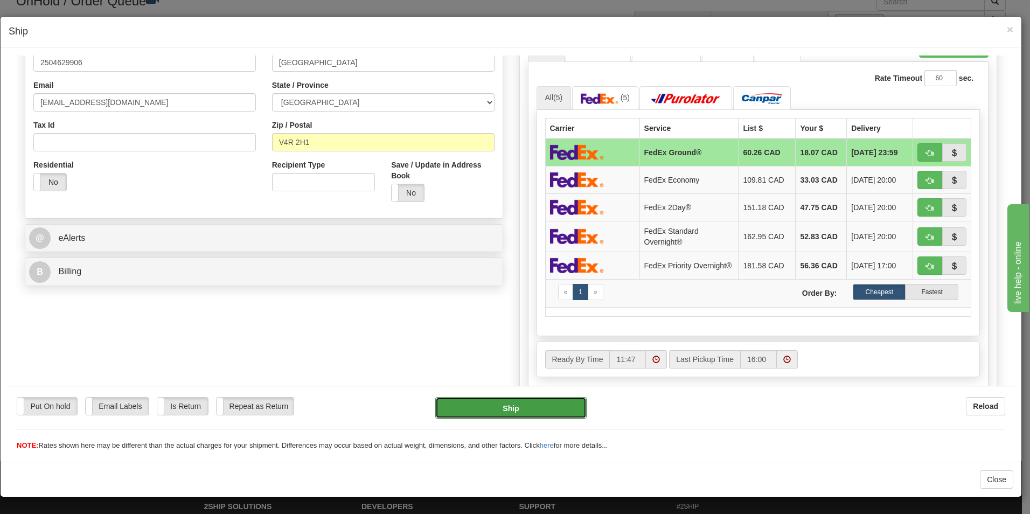
click at [522, 412] on button "Ship" at bounding box center [510, 408] width 151 height 22
type input "92"
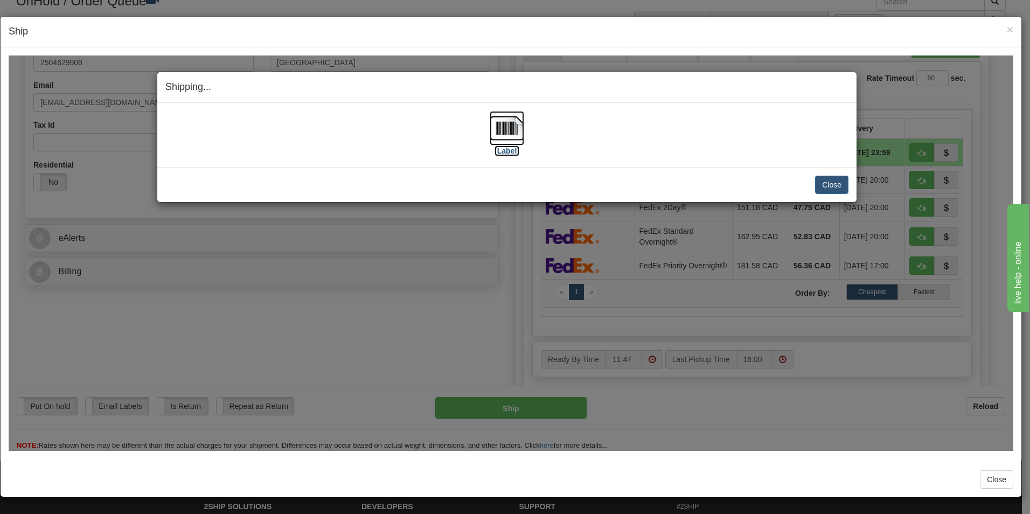
click at [510, 141] on img at bounding box center [507, 127] width 34 height 34
click at [818, 187] on button "Close" at bounding box center [831, 184] width 33 height 18
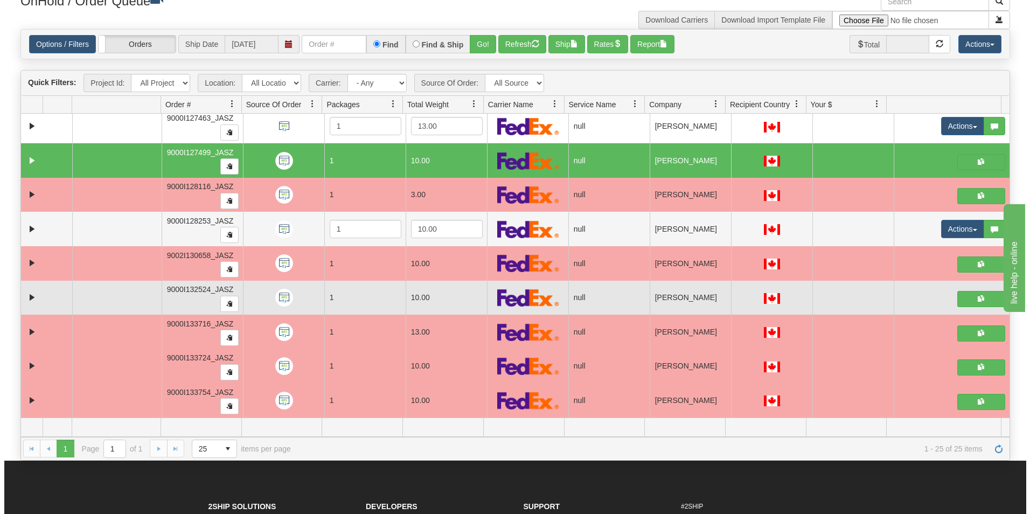
scroll to position [445, 0]
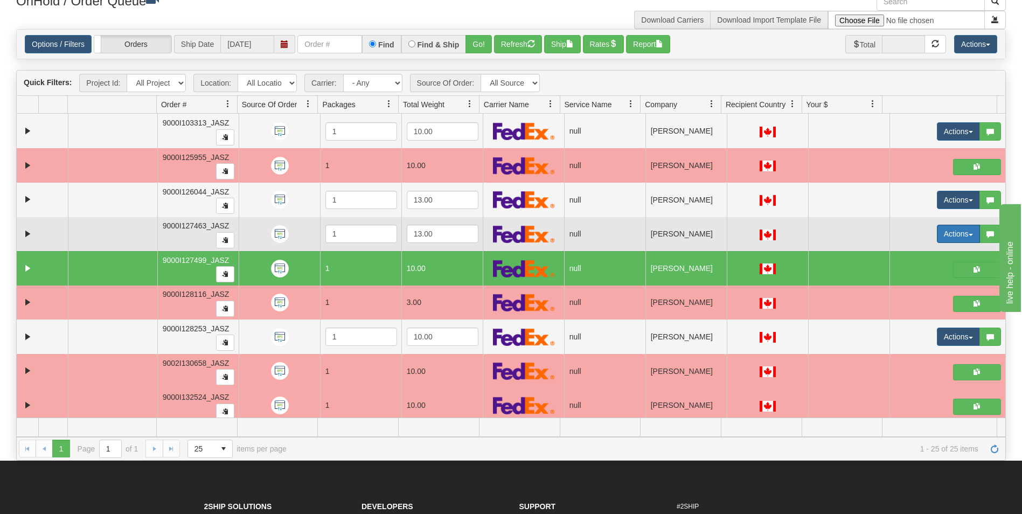
click at [951, 232] on button "Actions" at bounding box center [958, 234] width 43 height 18
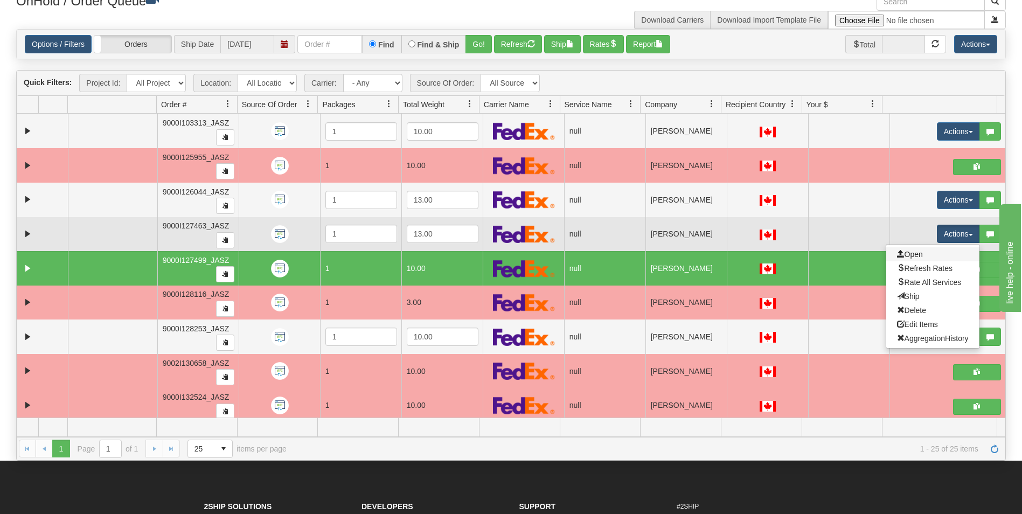
click at [921, 260] on link "Open" at bounding box center [932, 254] width 93 height 14
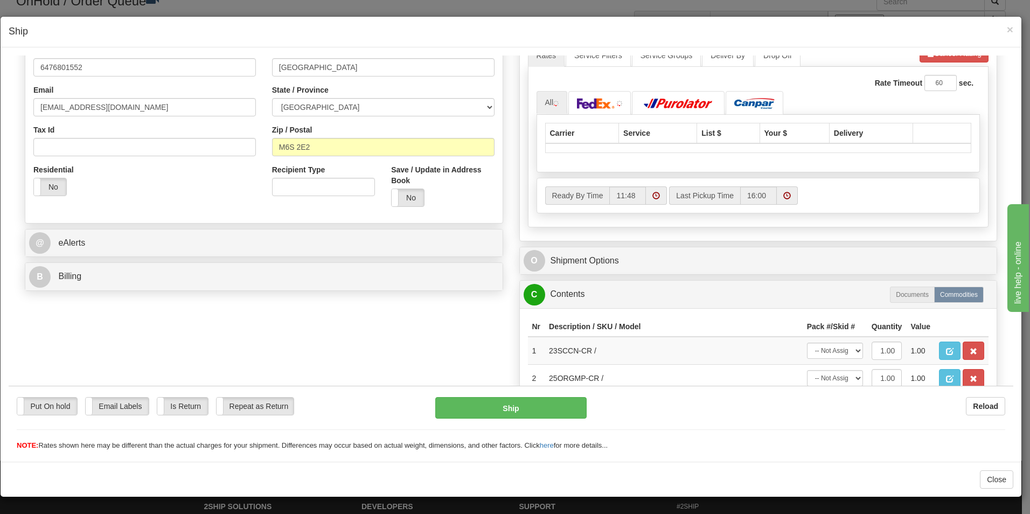
scroll to position [269, 0]
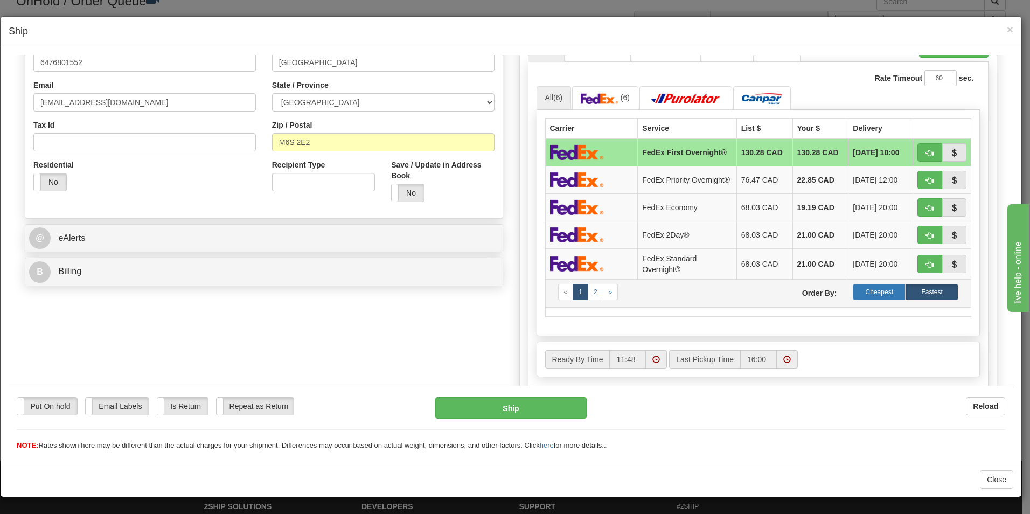
click at [865, 297] on label "Cheapest" at bounding box center [879, 291] width 53 height 16
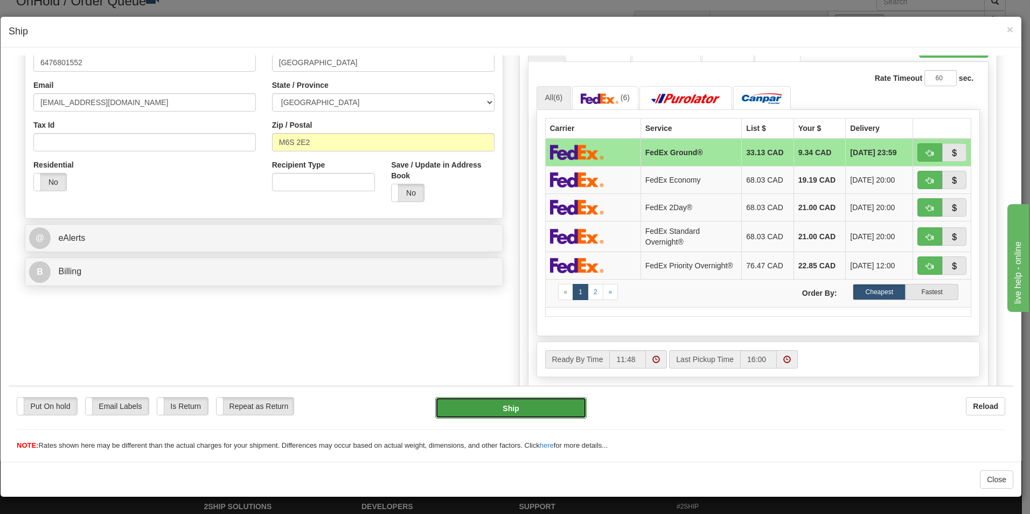
click at [546, 413] on button "Ship" at bounding box center [510, 408] width 151 height 22
type input "92"
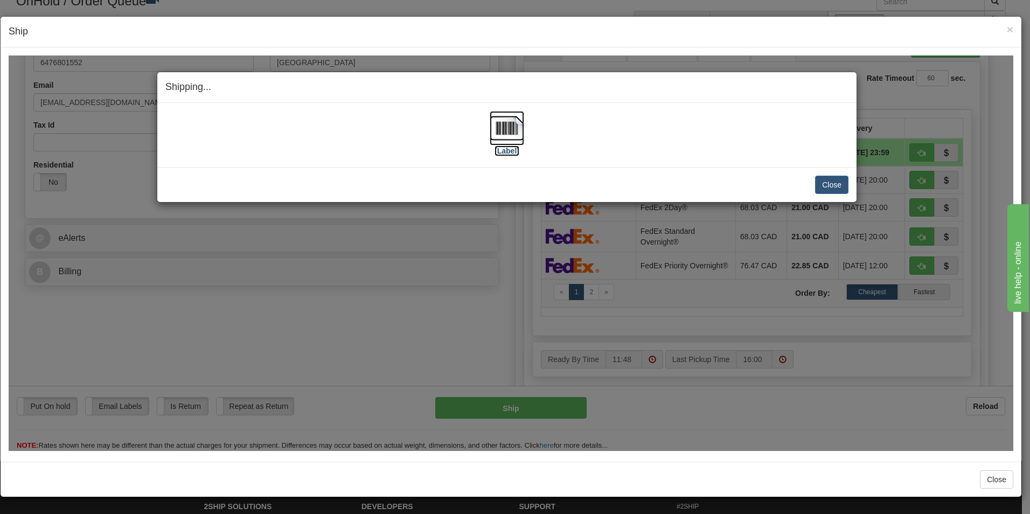
click at [516, 135] on img at bounding box center [507, 127] width 34 height 34
click at [829, 176] on button "Close" at bounding box center [831, 184] width 33 height 18
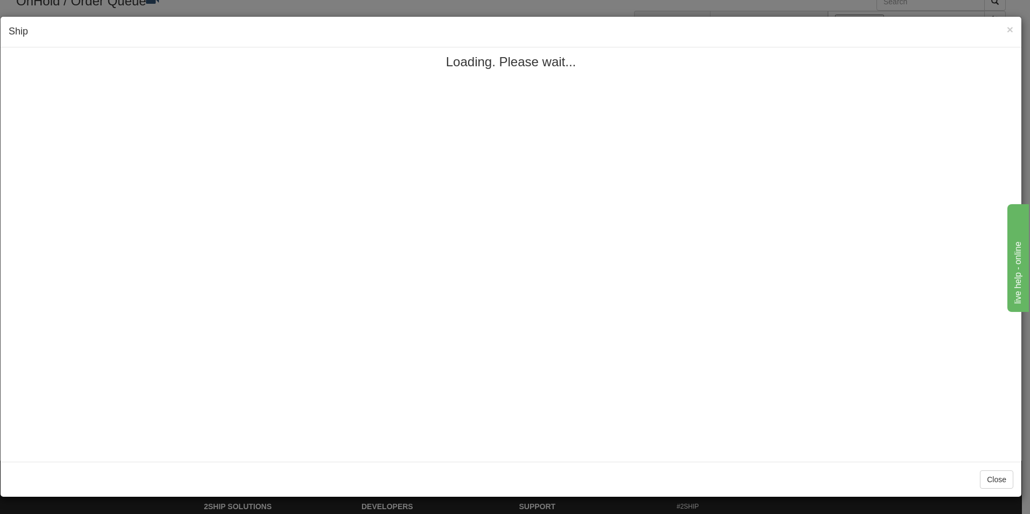
scroll to position [0, 0]
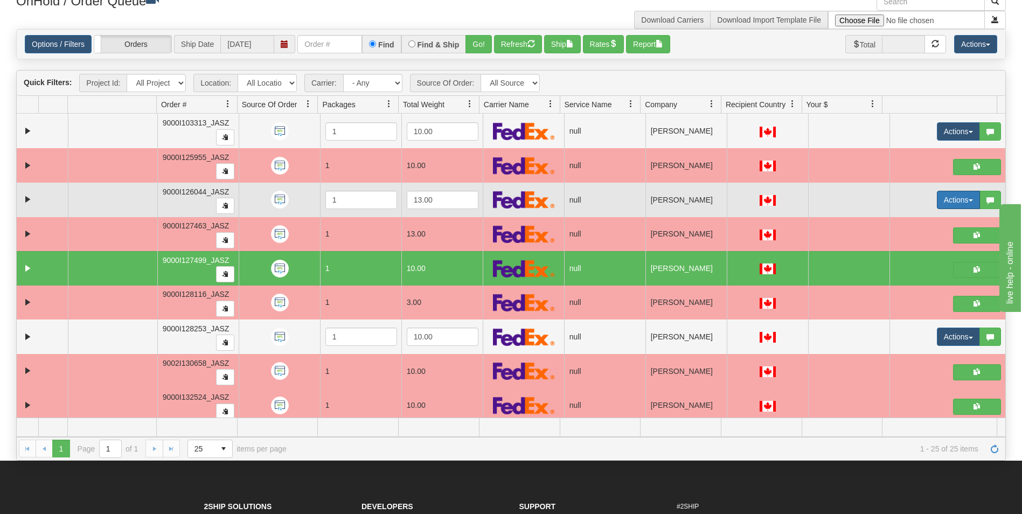
click at [949, 198] on button "Actions" at bounding box center [958, 200] width 43 height 18
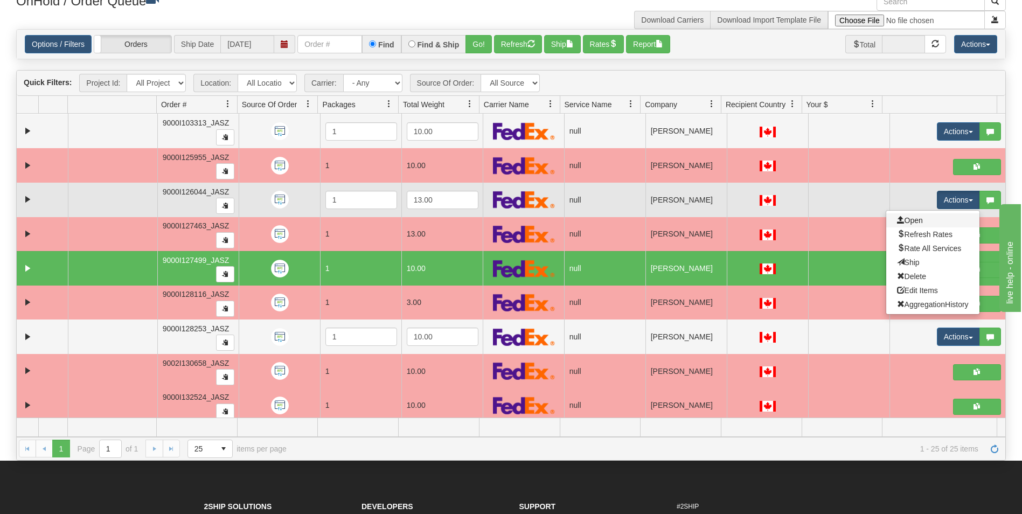
click at [919, 222] on link "Open" at bounding box center [932, 220] width 93 height 14
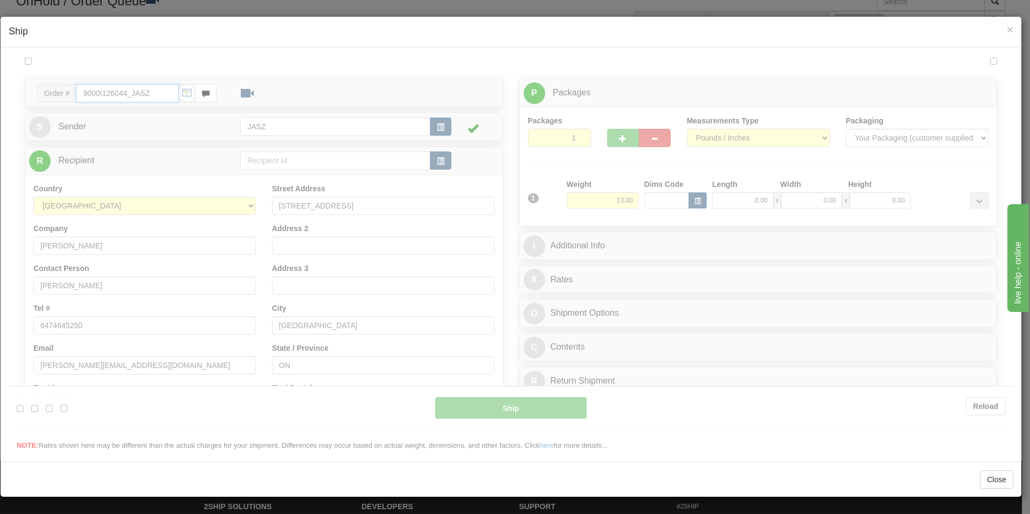
type input "11:49"
type input "16:00"
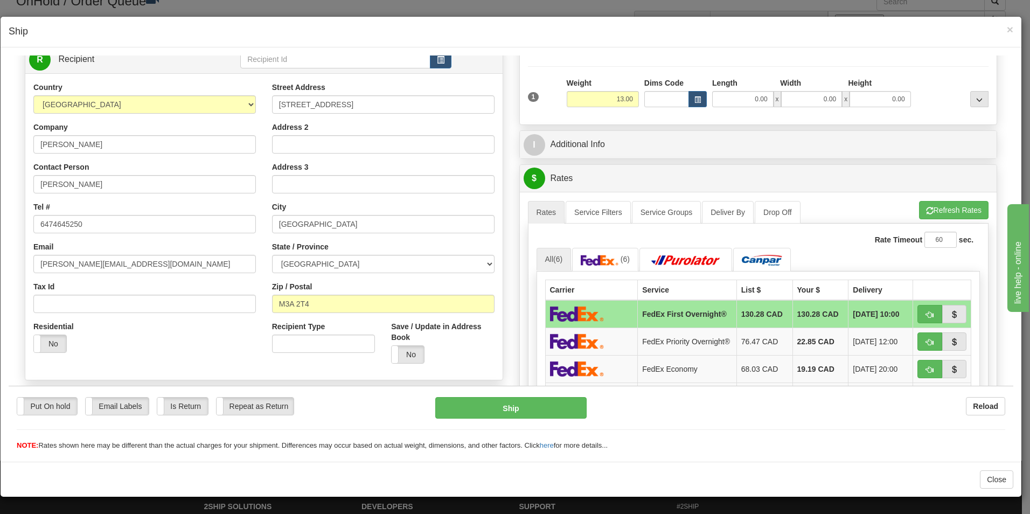
scroll to position [216, 0]
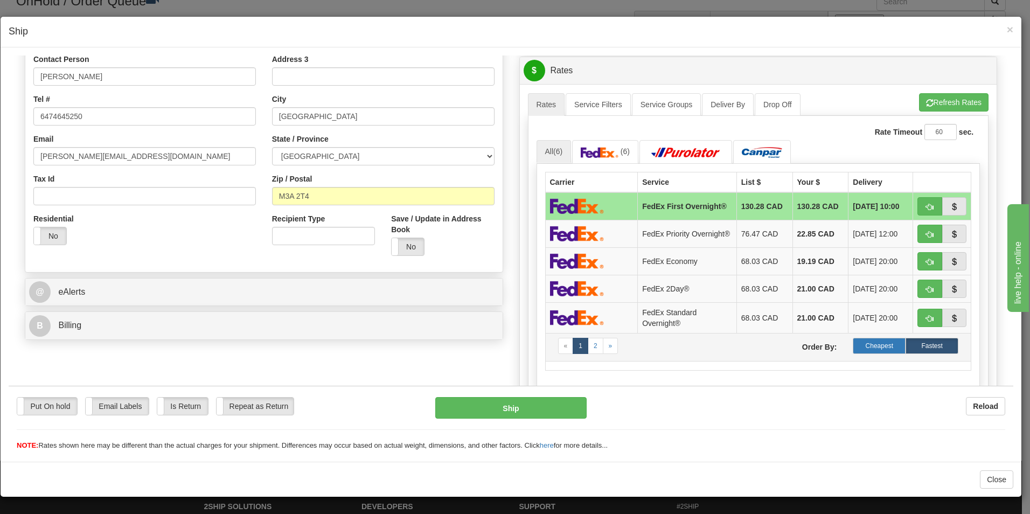
click at [866, 346] on label "Cheapest" at bounding box center [879, 345] width 53 height 16
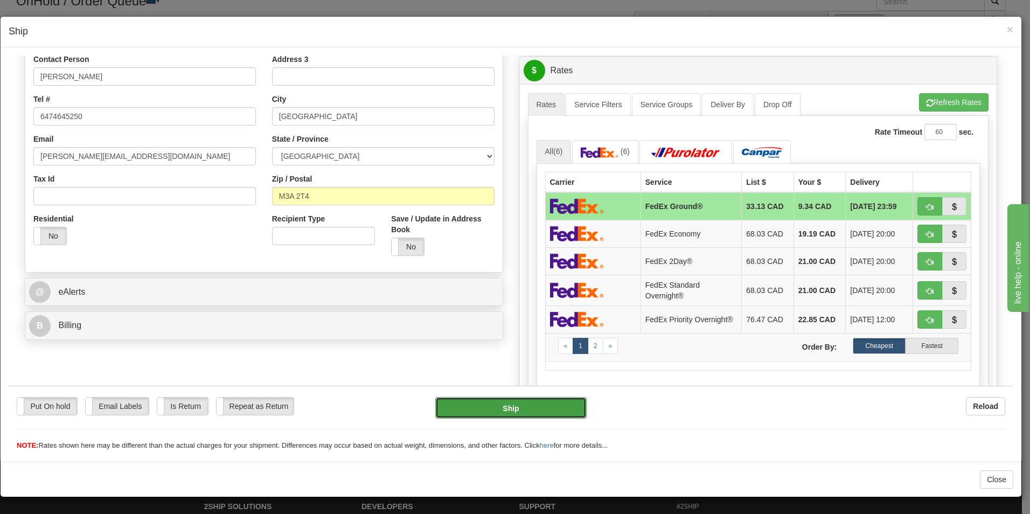
click at [523, 410] on button "Ship" at bounding box center [510, 408] width 151 height 22
type input "92"
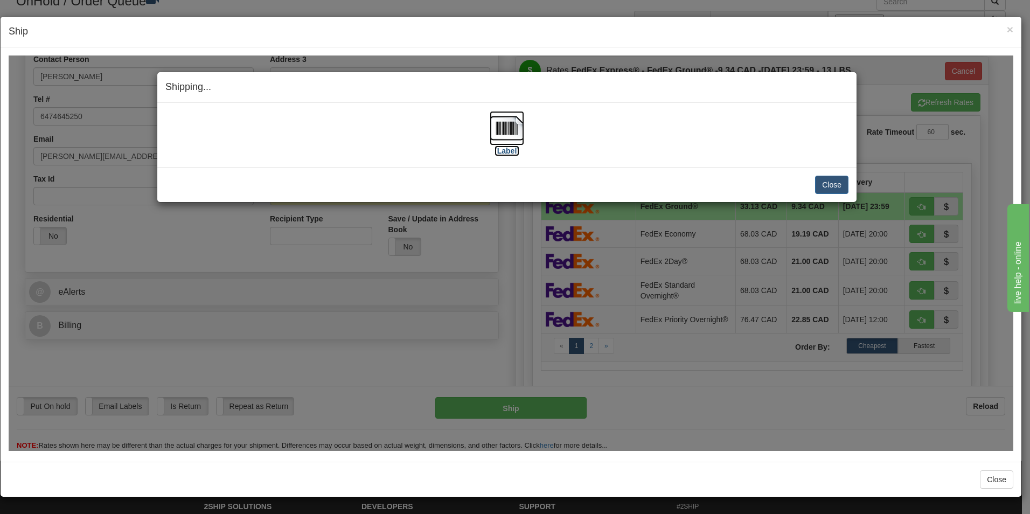
click at [515, 135] on img at bounding box center [507, 127] width 34 height 34
click at [831, 183] on button "Close" at bounding box center [831, 184] width 33 height 18
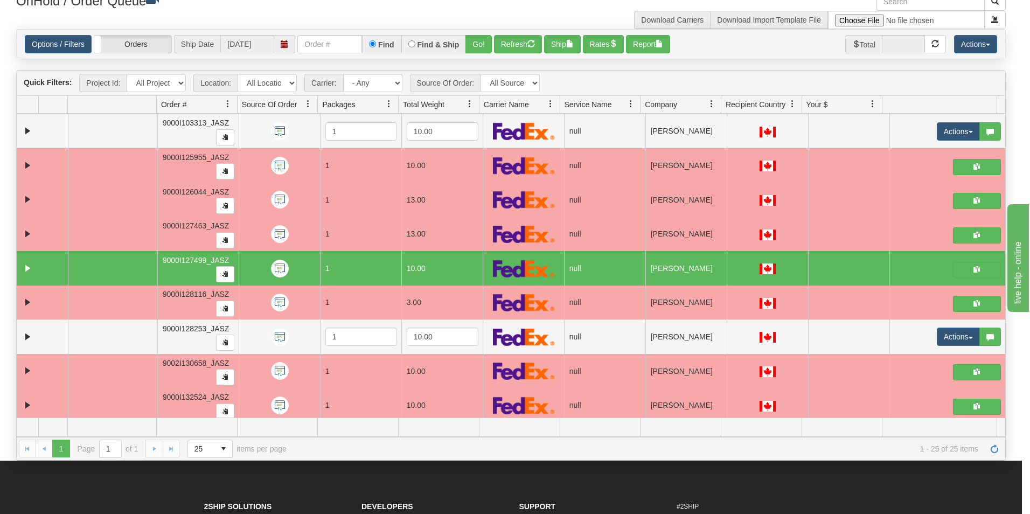
scroll to position [0, 0]
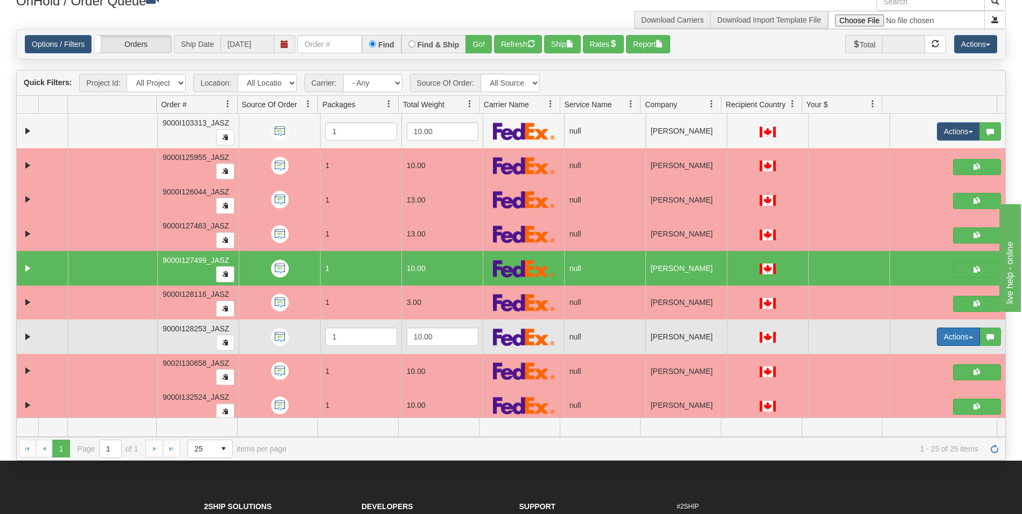
click at [937, 336] on button "Actions" at bounding box center [958, 337] width 43 height 18
click at [899, 356] on span "Open" at bounding box center [910, 357] width 26 height 9
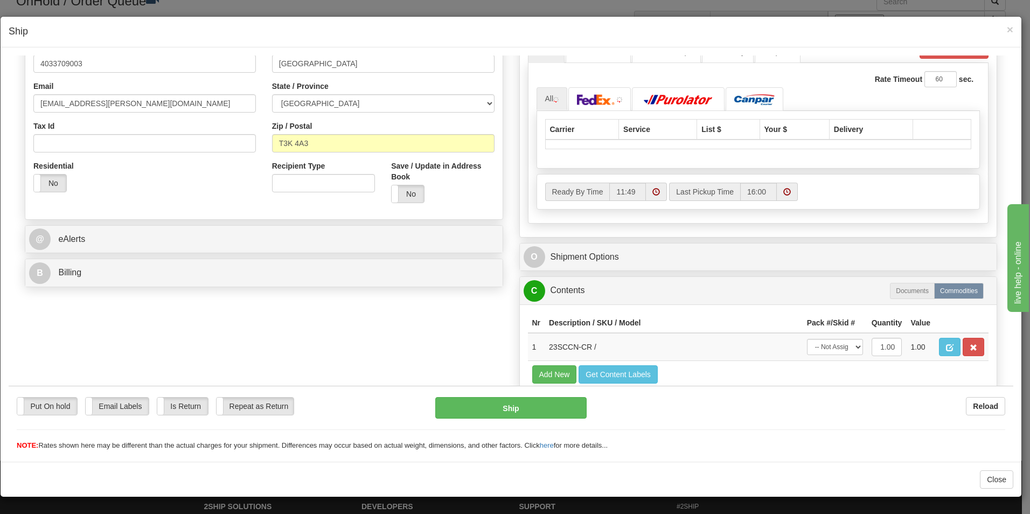
scroll to position [269, 0]
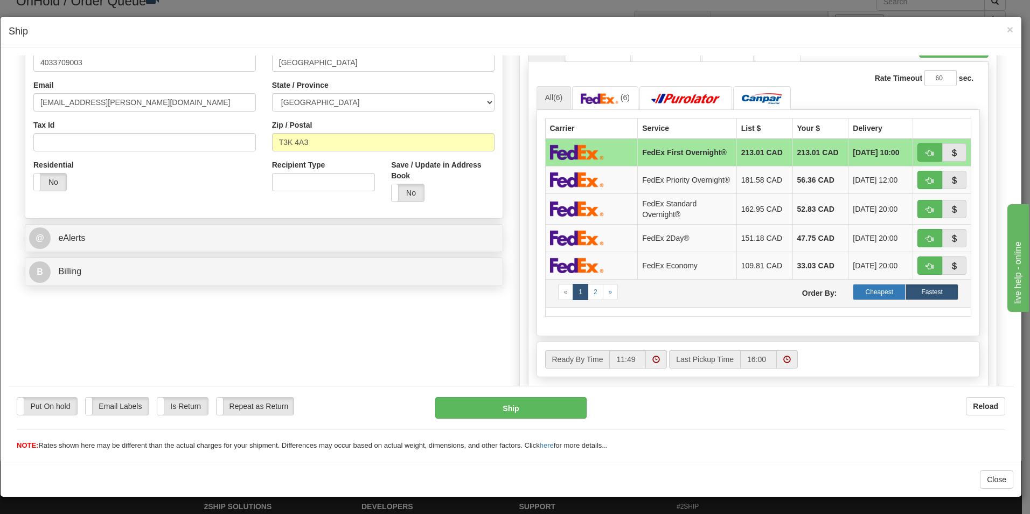
click at [887, 300] on label "Cheapest" at bounding box center [879, 291] width 53 height 16
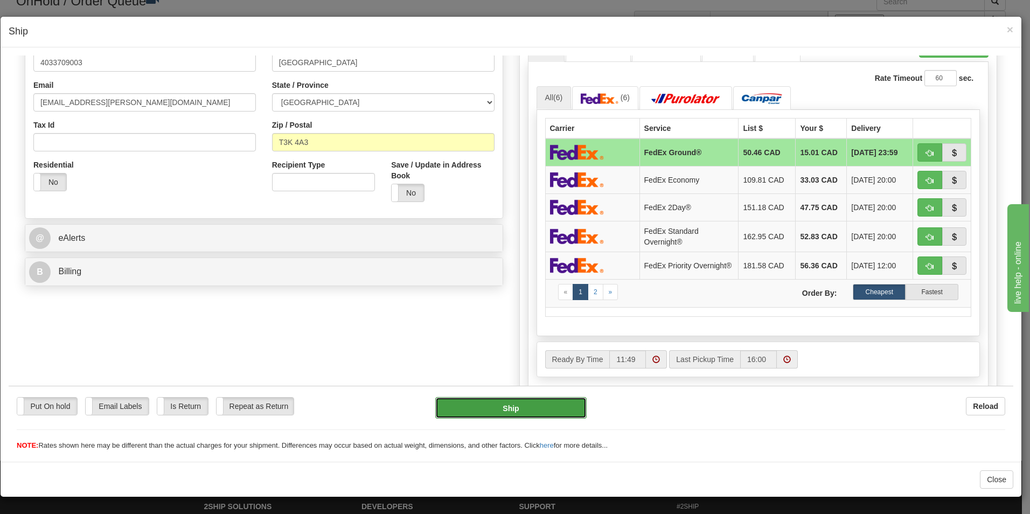
click at [547, 401] on button "Ship" at bounding box center [510, 408] width 151 height 22
type input "92"
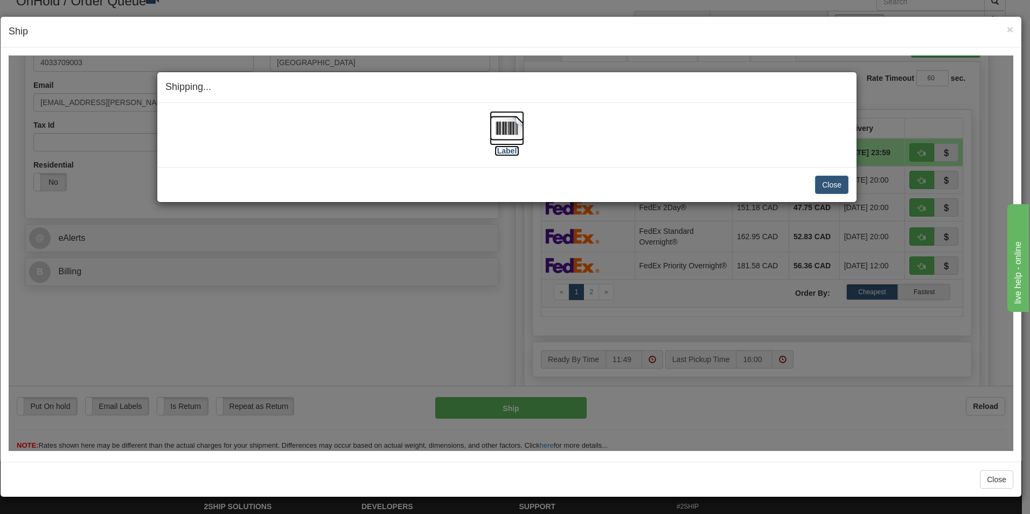
click at [505, 133] on img at bounding box center [507, 127] width 34 height 34
